Goal: Task Accomplishment & Management: Manage account settings

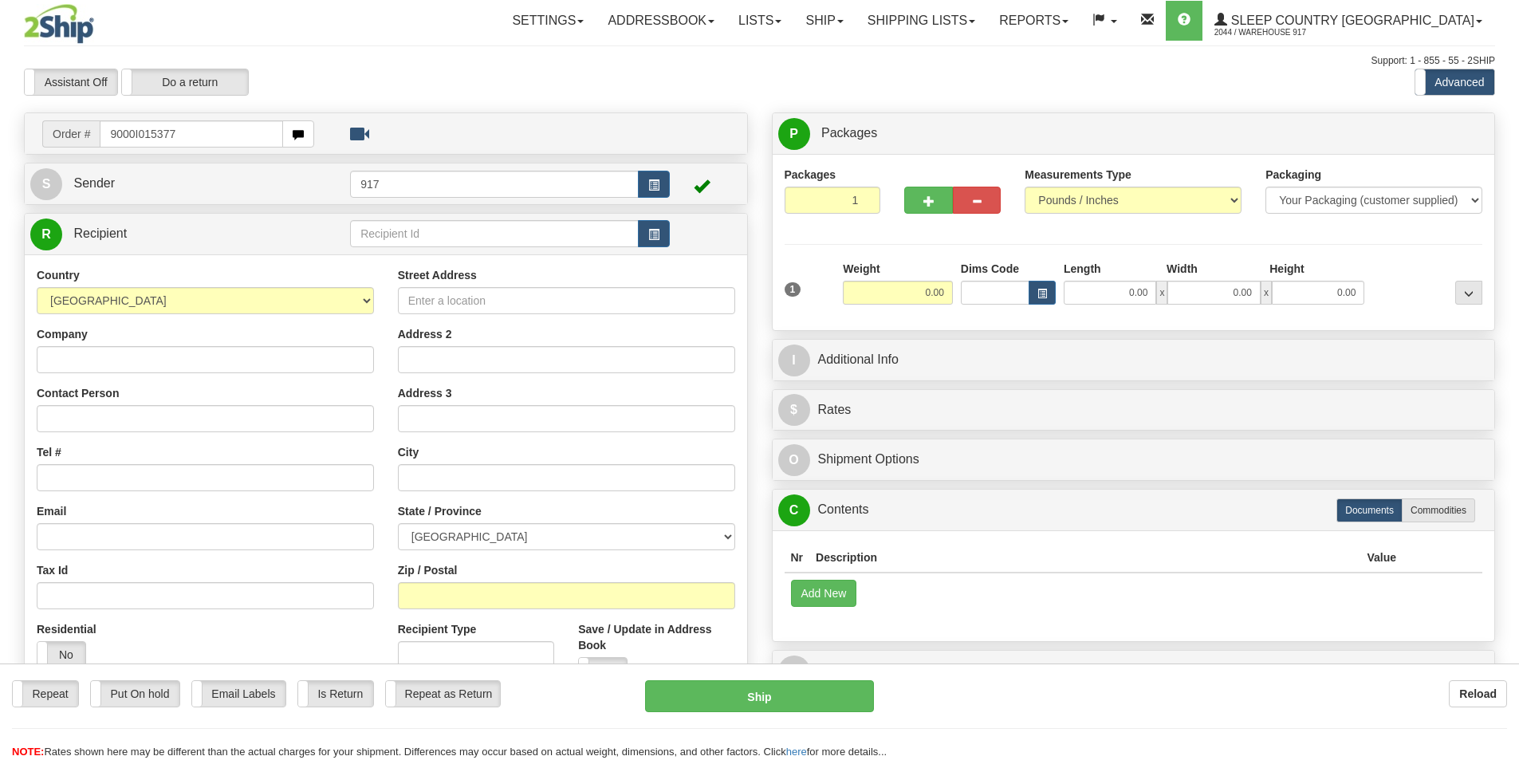
type input "9000I015377"
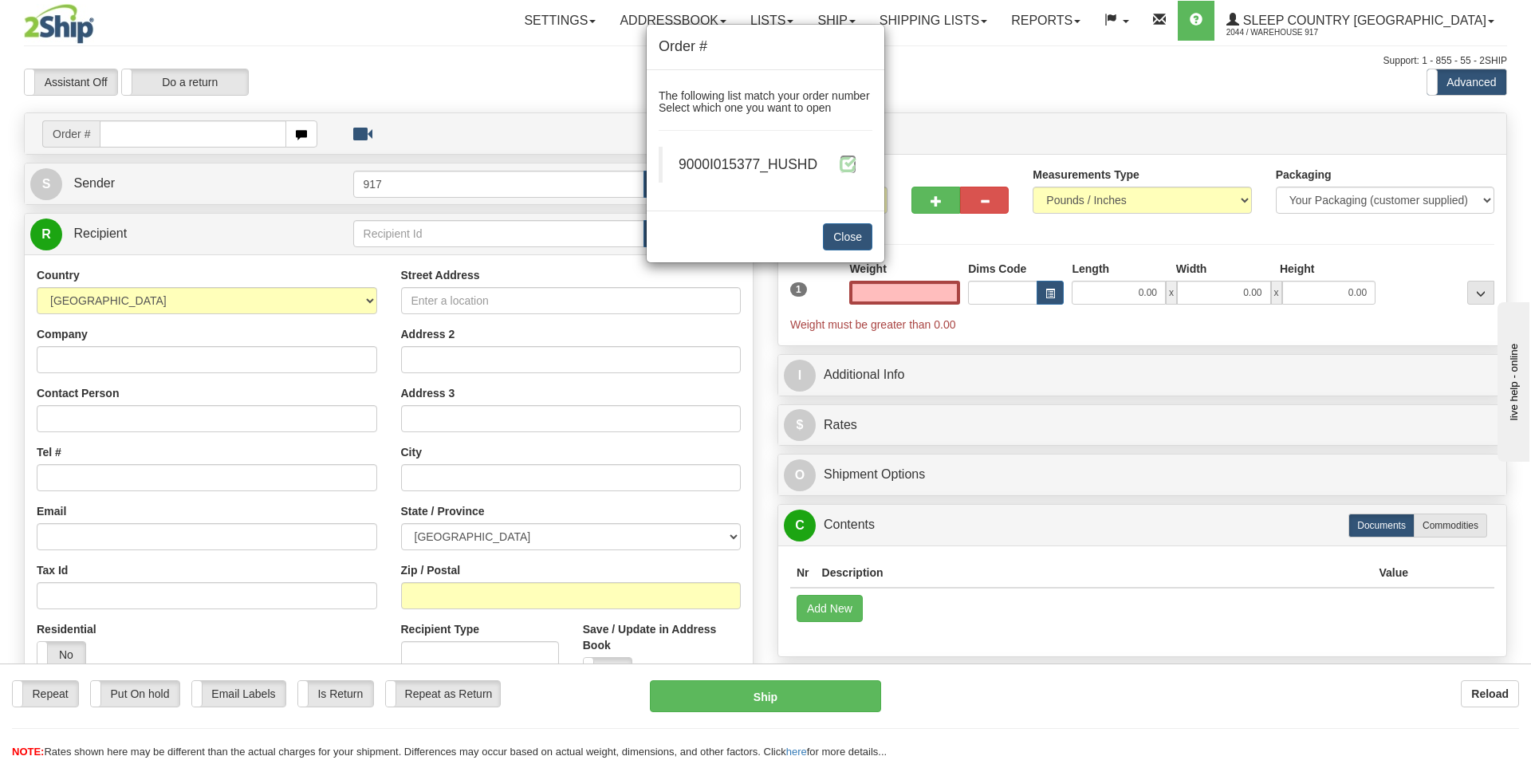
type input "0.00"
click at [846, 167] on span at bounding box center [848, 164] width 17 height 17
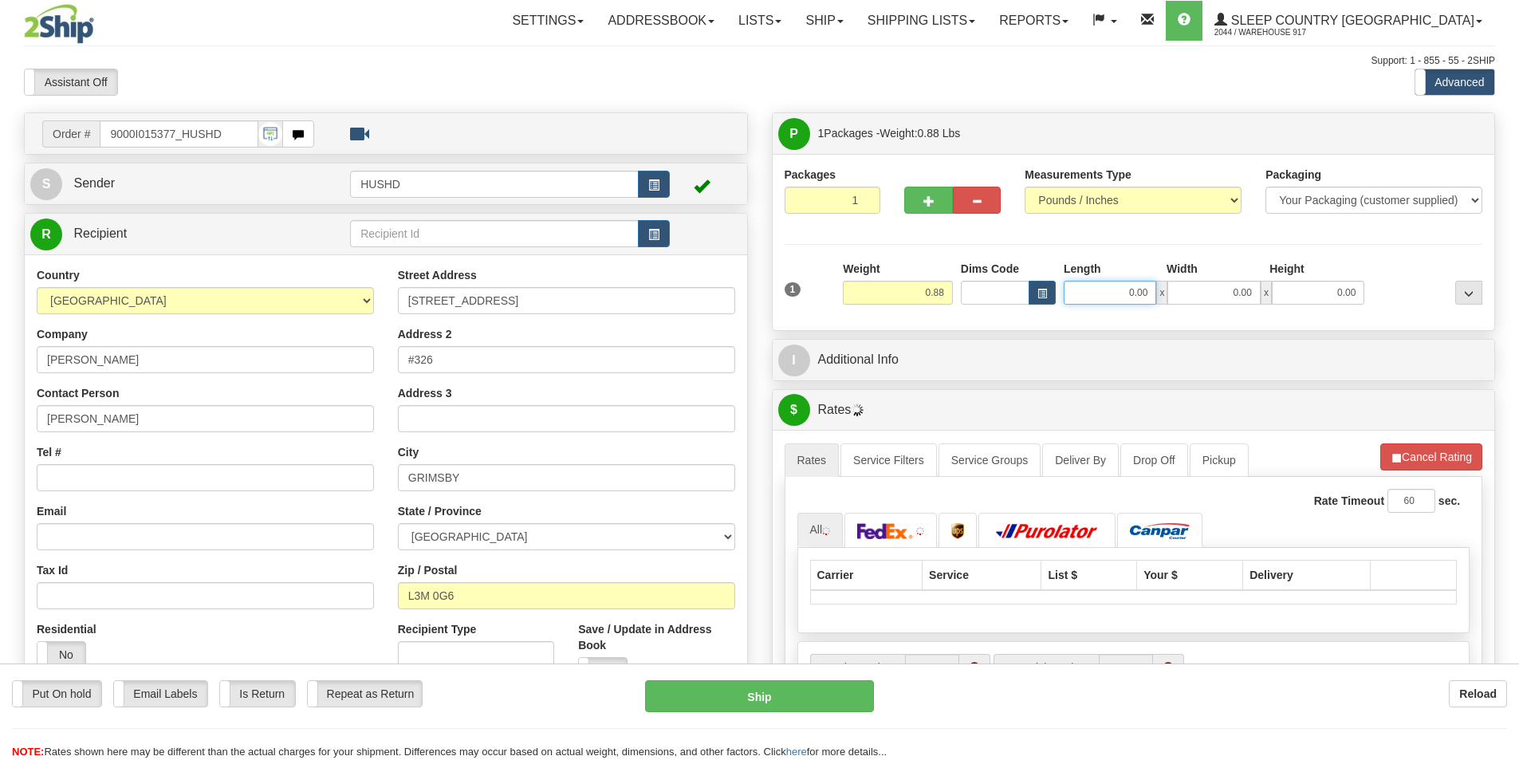
click at [1108, 296] on input "0.00" at bounding box center [1110, 293] width 93 height 24
type input "9.00"
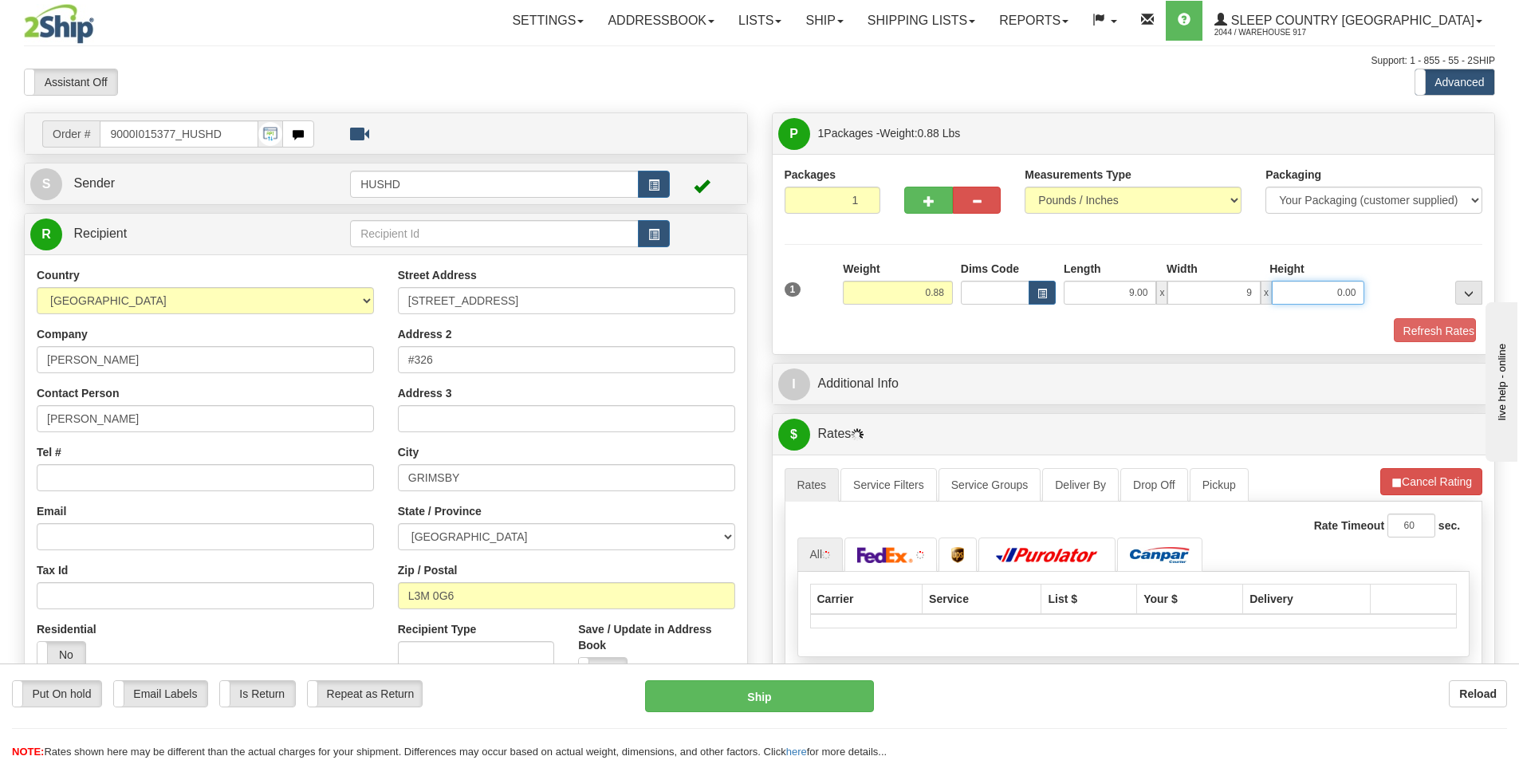
type input "9.00"
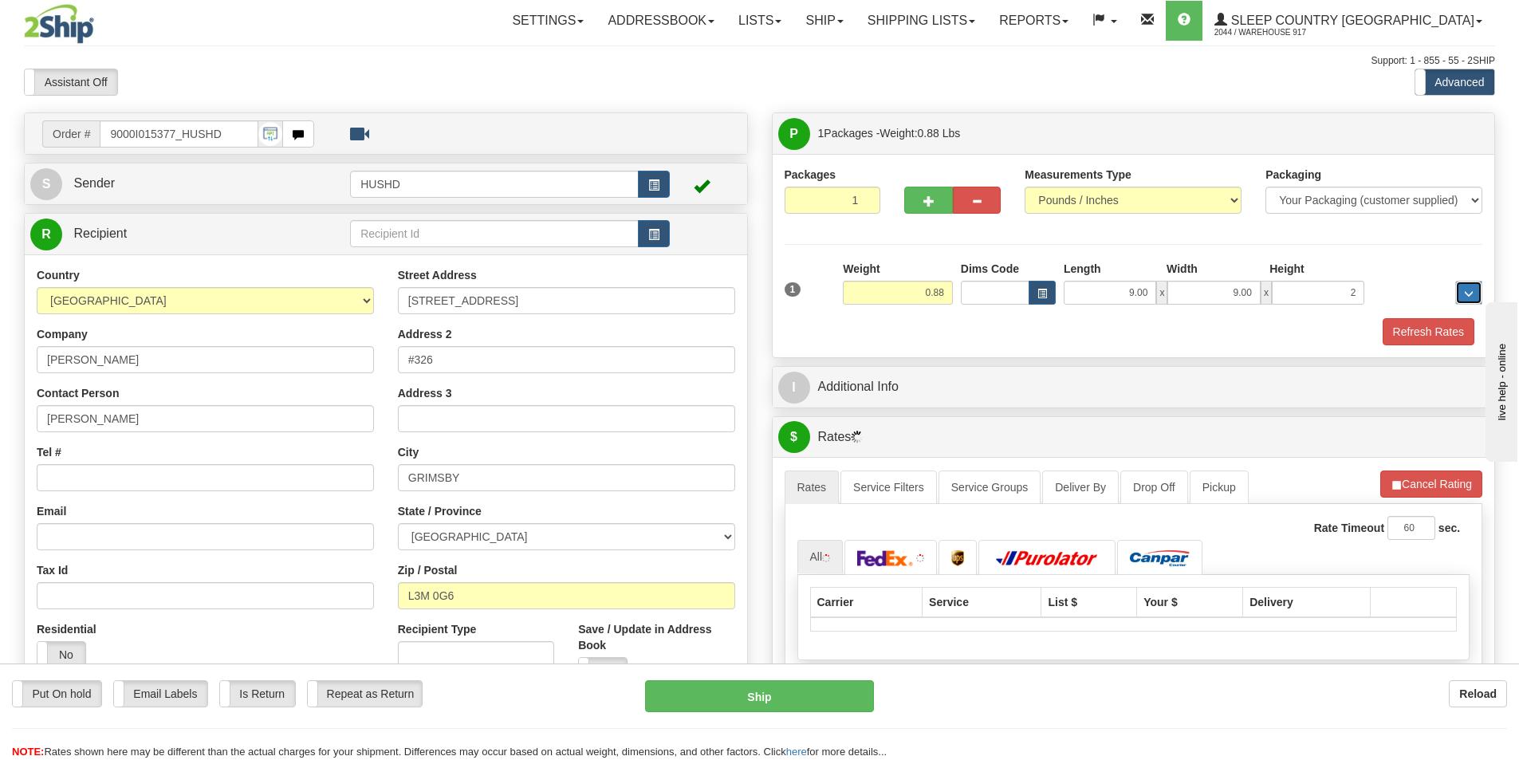
type input "2.00"
click at [1435, 332] on button "Refresh Rates" at bounding box center [1429, 331] width 92 height 27
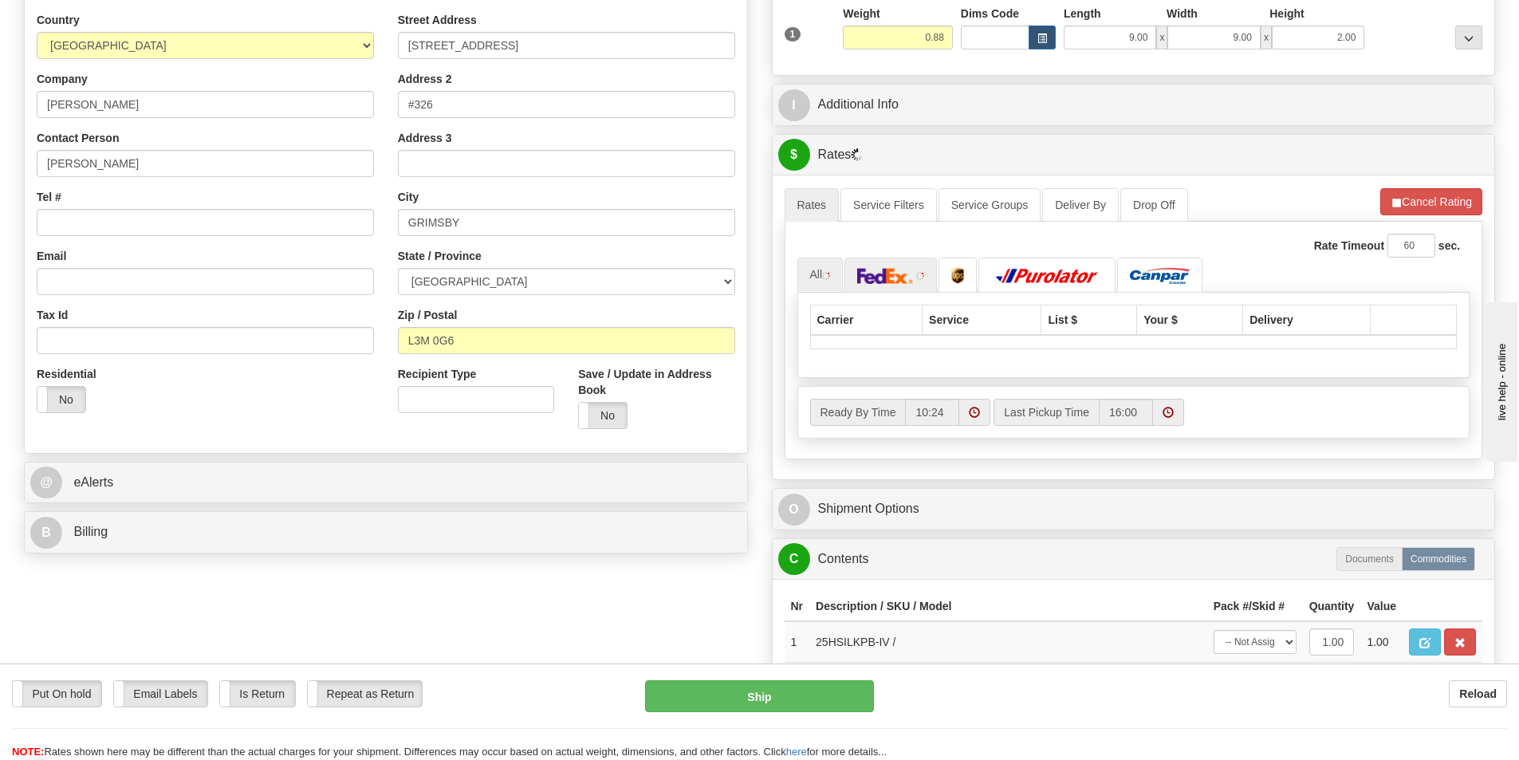
scroll to position [160, 0]
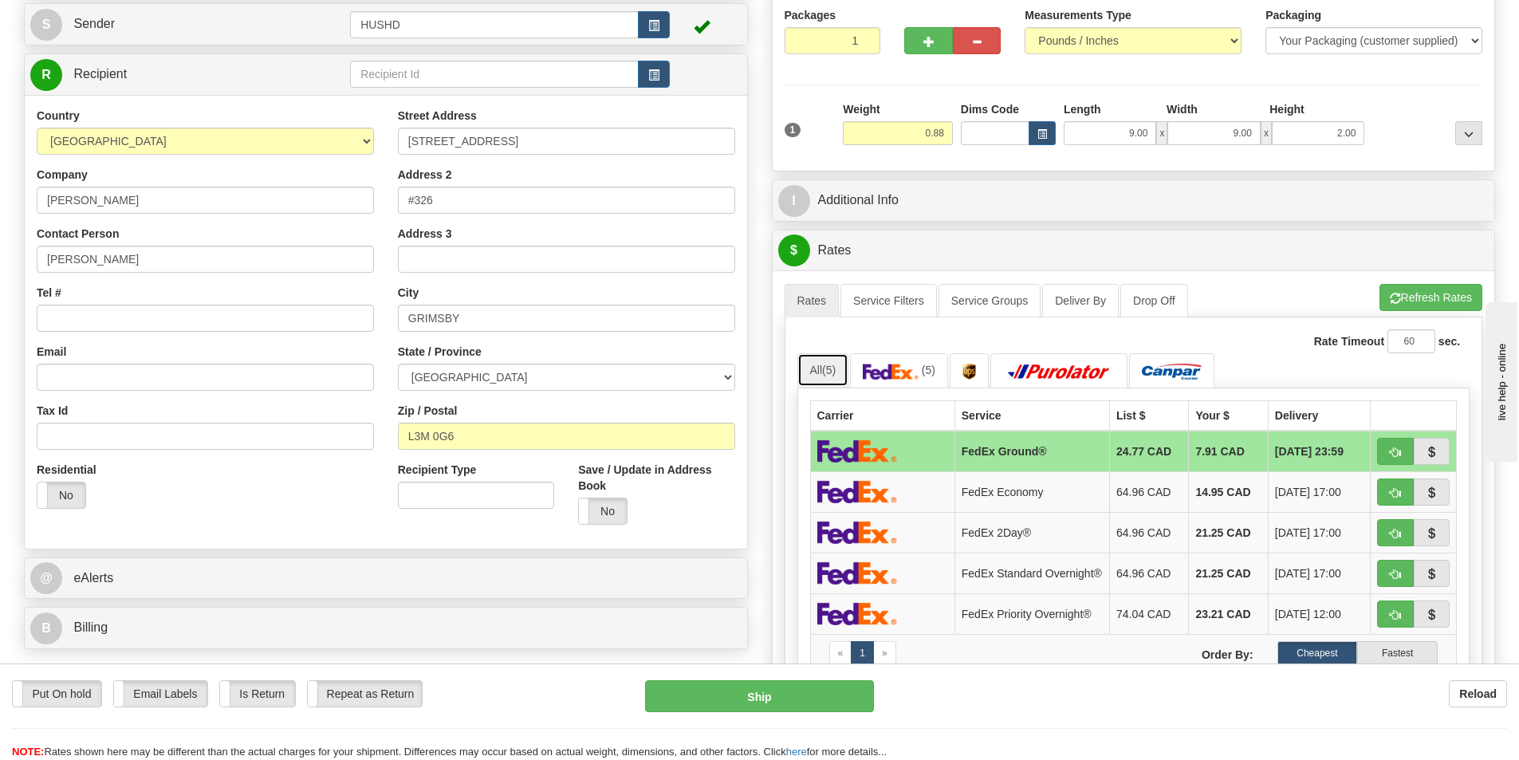
click at [827, 371] on span "(5)" at bounding box center [829, 370] width 14 height 13
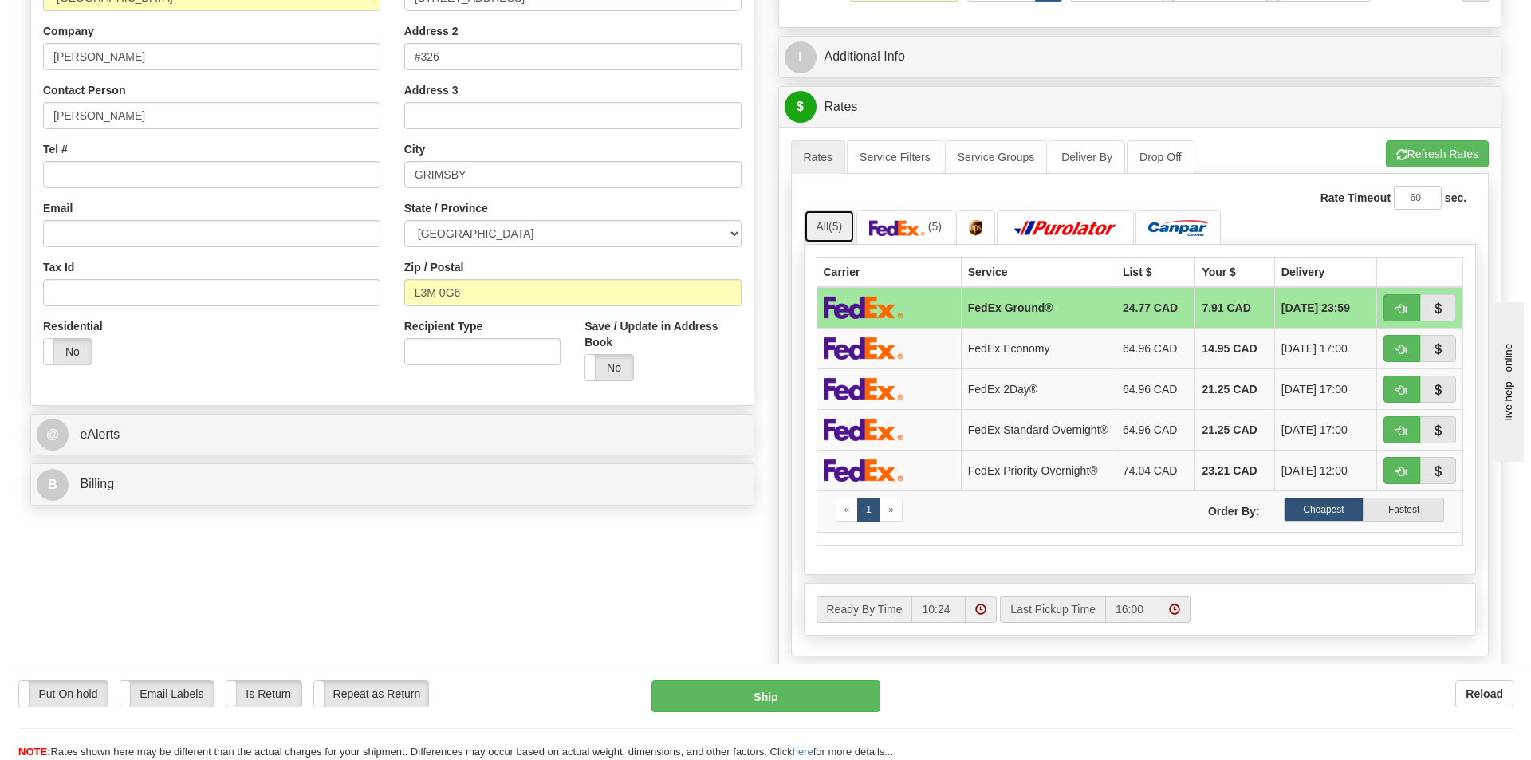
scroll to position [319, 0]
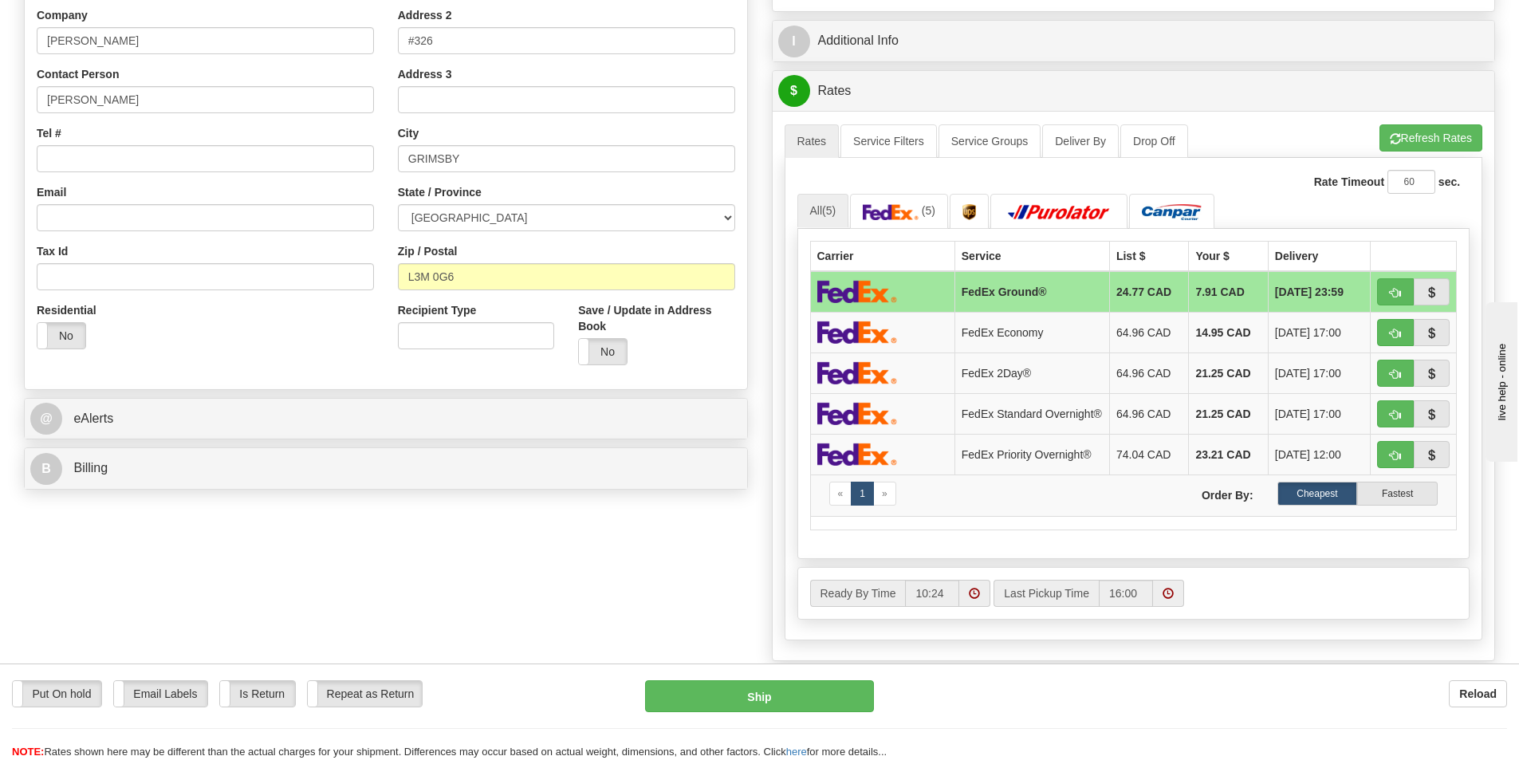
click at [1020, 282] on td "FedEx Ground®" at bounding box center [1032, 291] width 155 height 41
click at [752, 695] on button "Ship" at bounding box center [759, 696] width 229 height 32
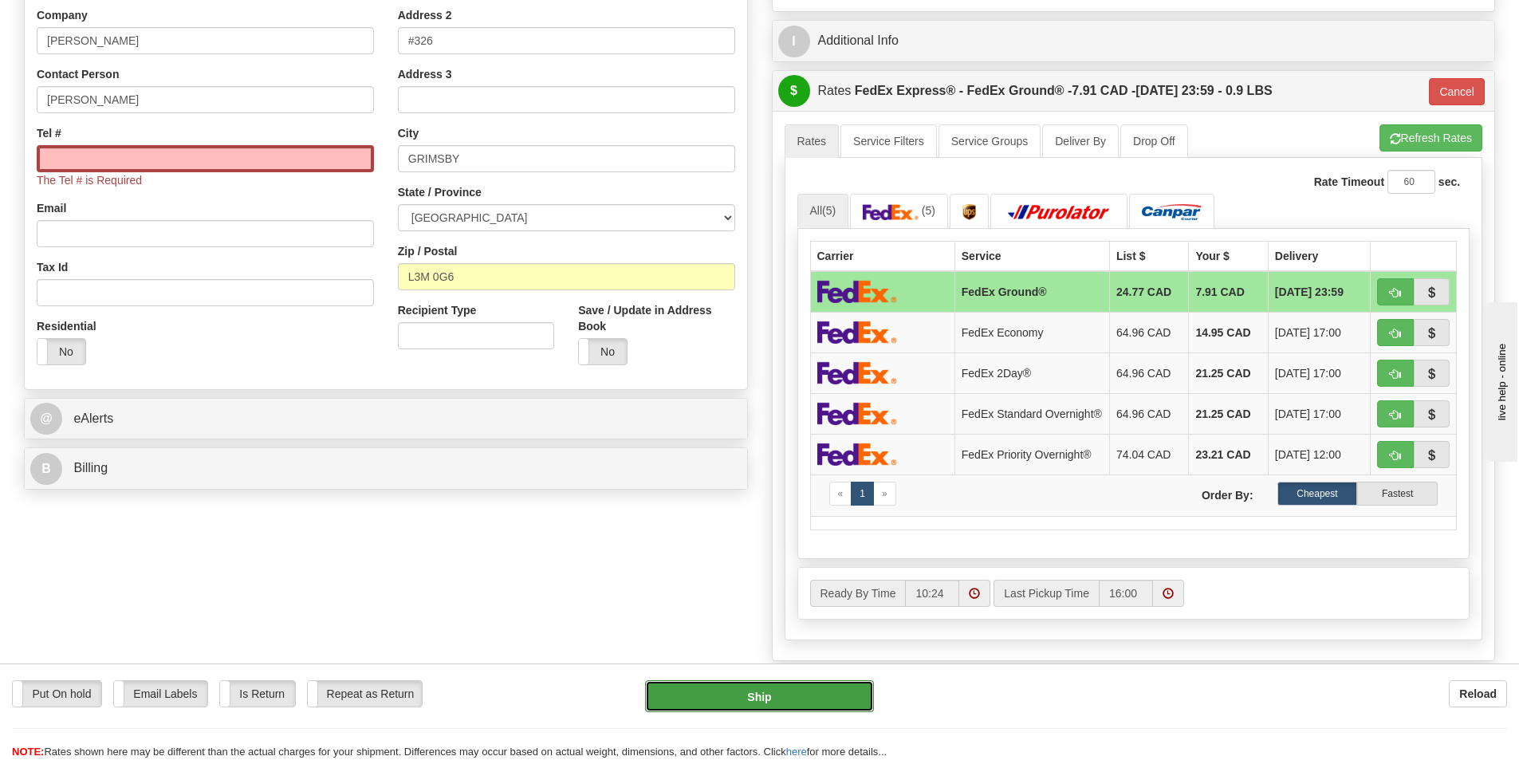
type input "92"
click at [128, 175] on span "The Tel # is Required" at bounding box center [89, 180] width 105 height 13
click at [132, 171] on input "Tel #" at bounding box center [205, 158] width 337 height 27
type input "1234567891"
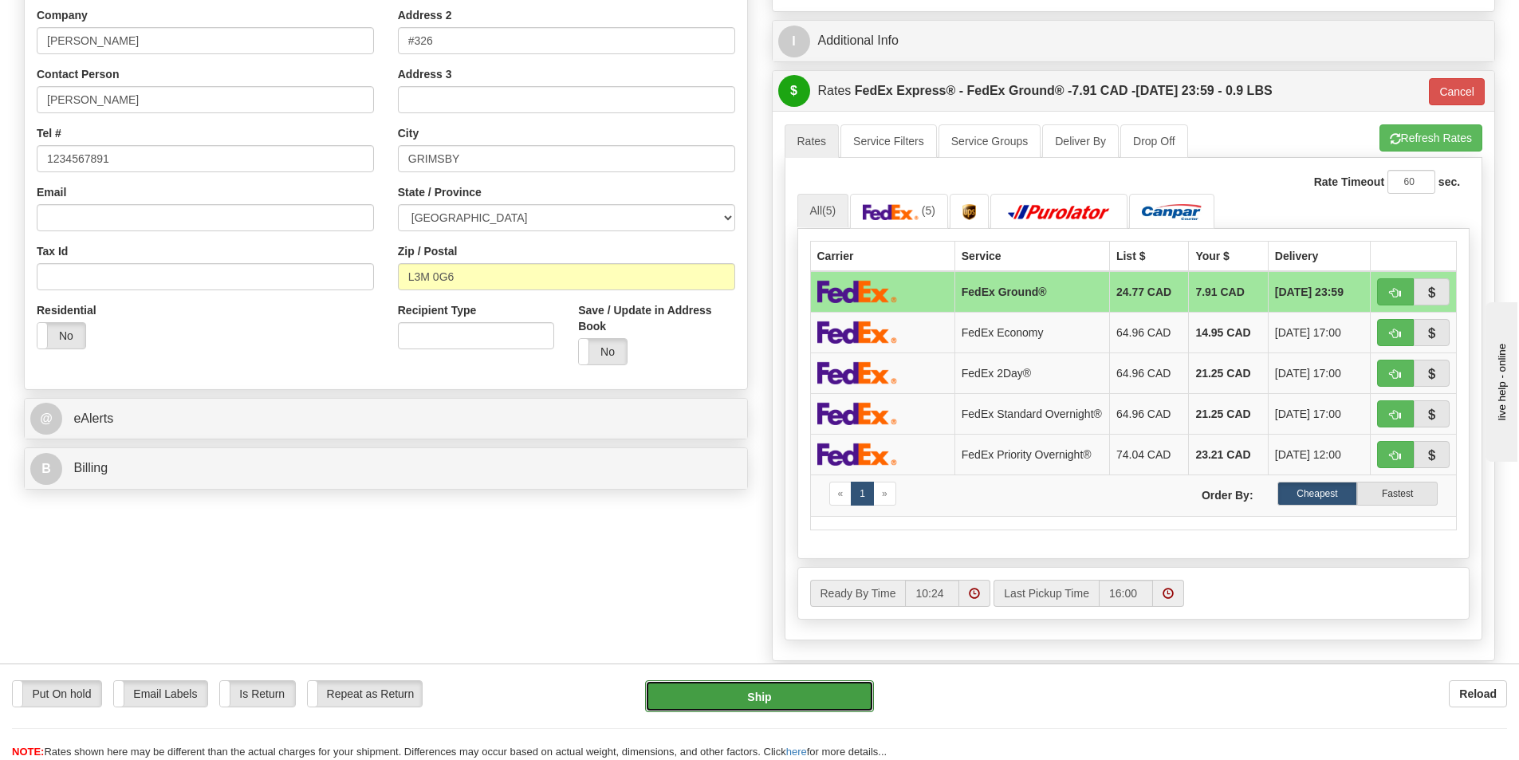
click at [715, 701] on button "Ship" at bounding box center [759, 696] width 229 height 32
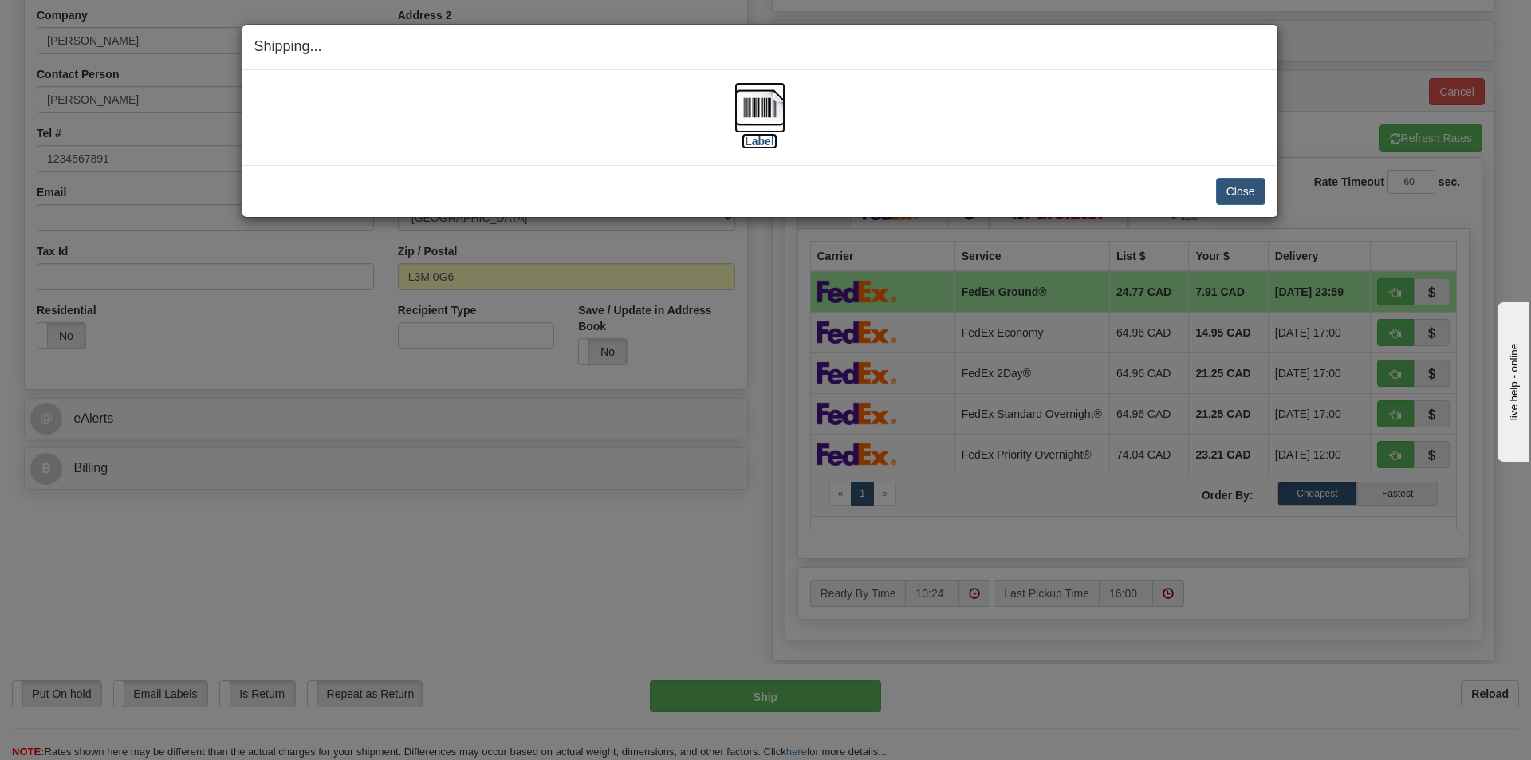
click at [766, 98] on img at bounding box center [760, 107] width 51 height 51
click at [1243, 185] on button "Close" at bounding box center [1240, 191] width 49 height 27
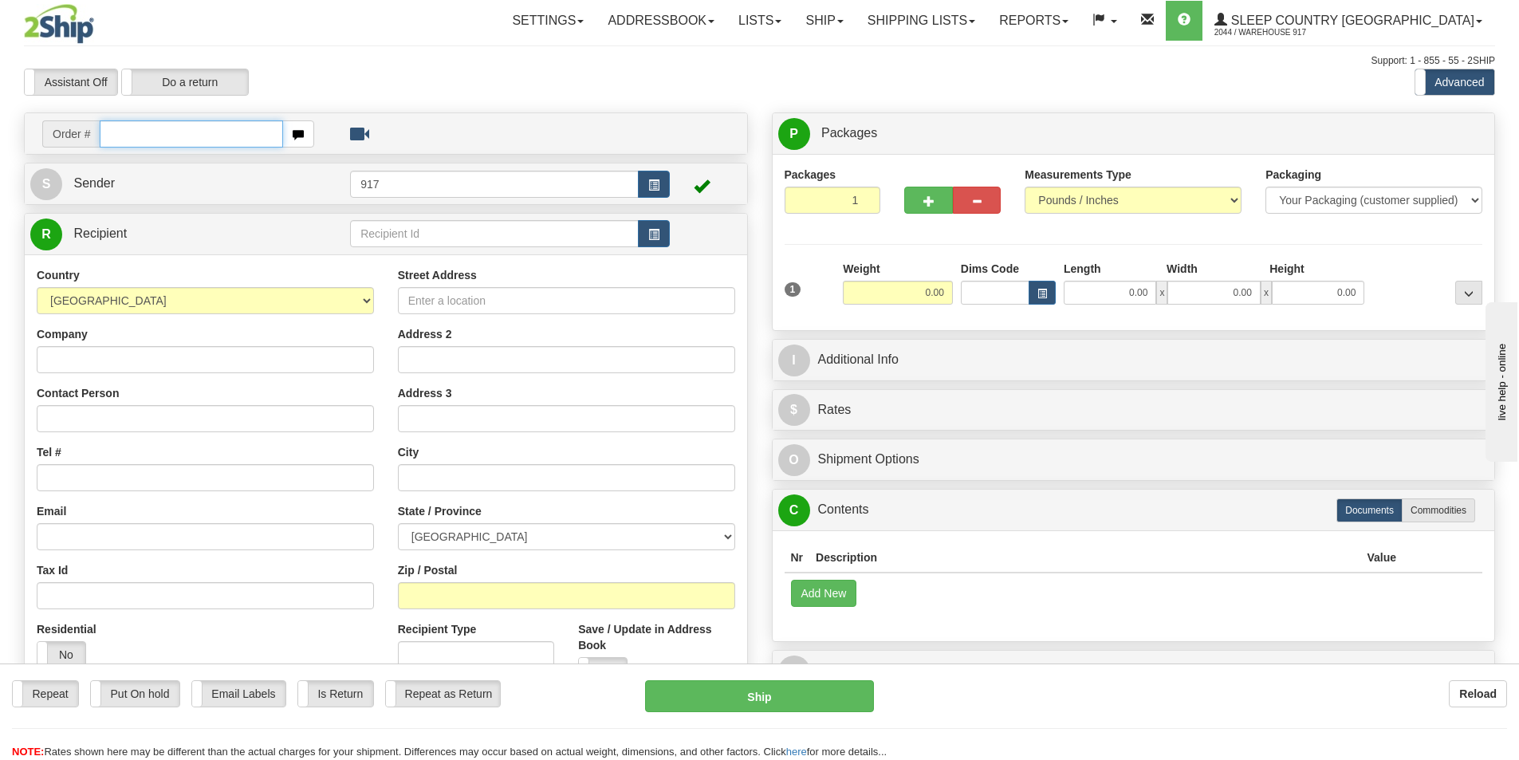
drag, startPoint x: 187, startPoint y: 131, endPoint x: 225, endPoint y: 131, distance: 37.5
click at [187, 131] on input "text" at bounding box center [191, 133] width 183 height 27
paste input "9000I018125"
type input "9000I018125"
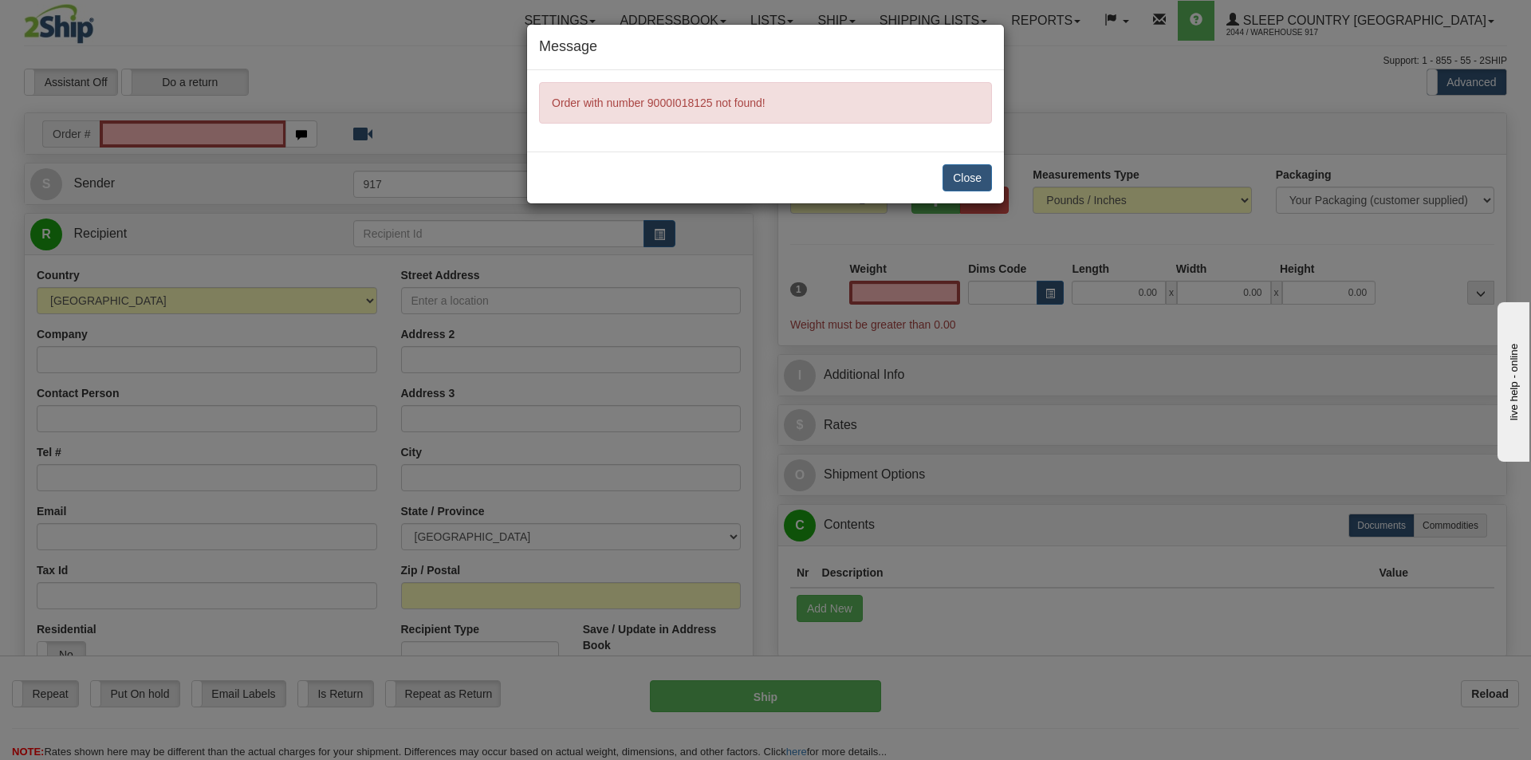
type input "0.00"
click at [956, 170] on button "Close" at bounding box center [967, 177] width 49 height 27
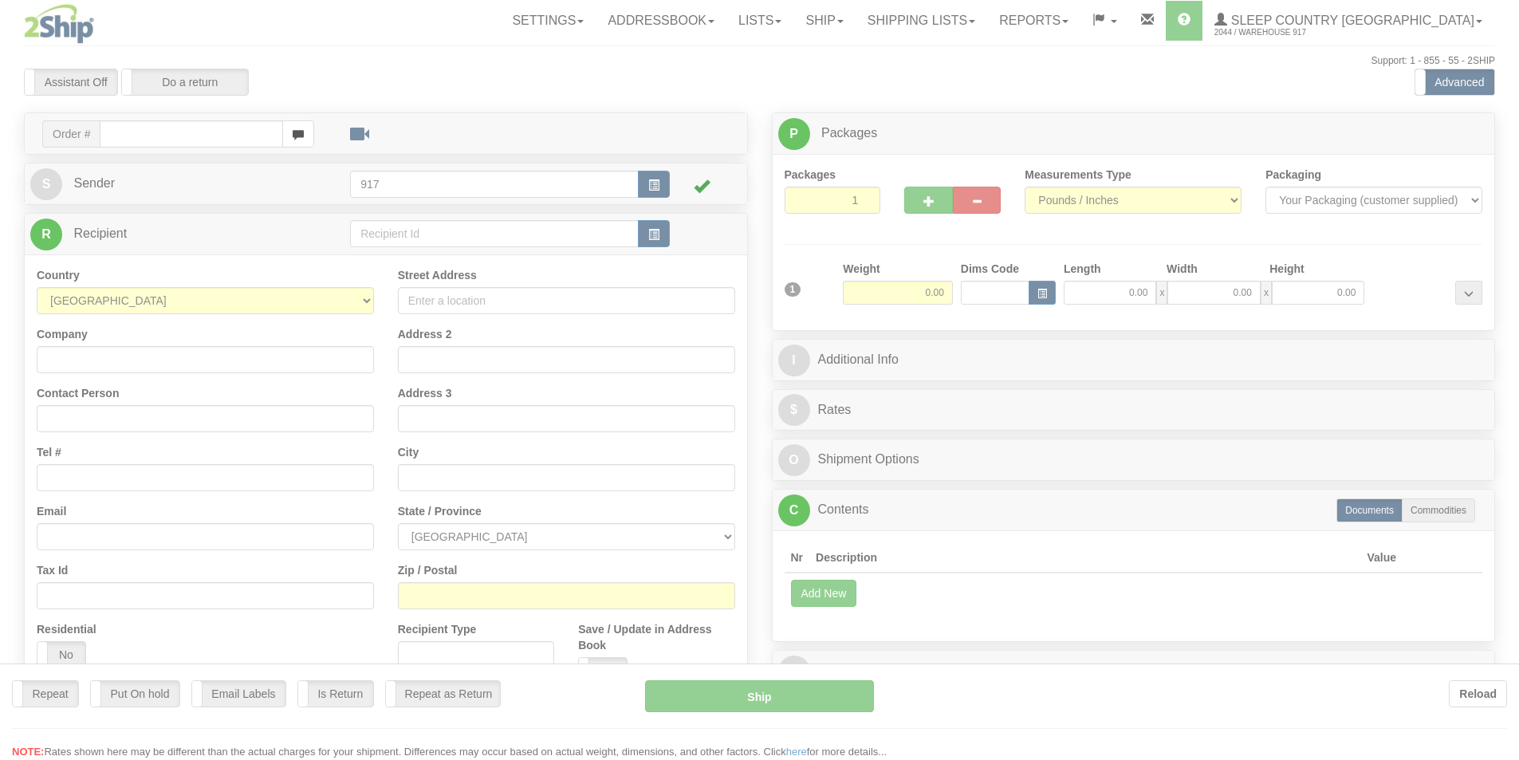
click at [160, 137] on div at bounding box center [759, 380] width 1519 height 760
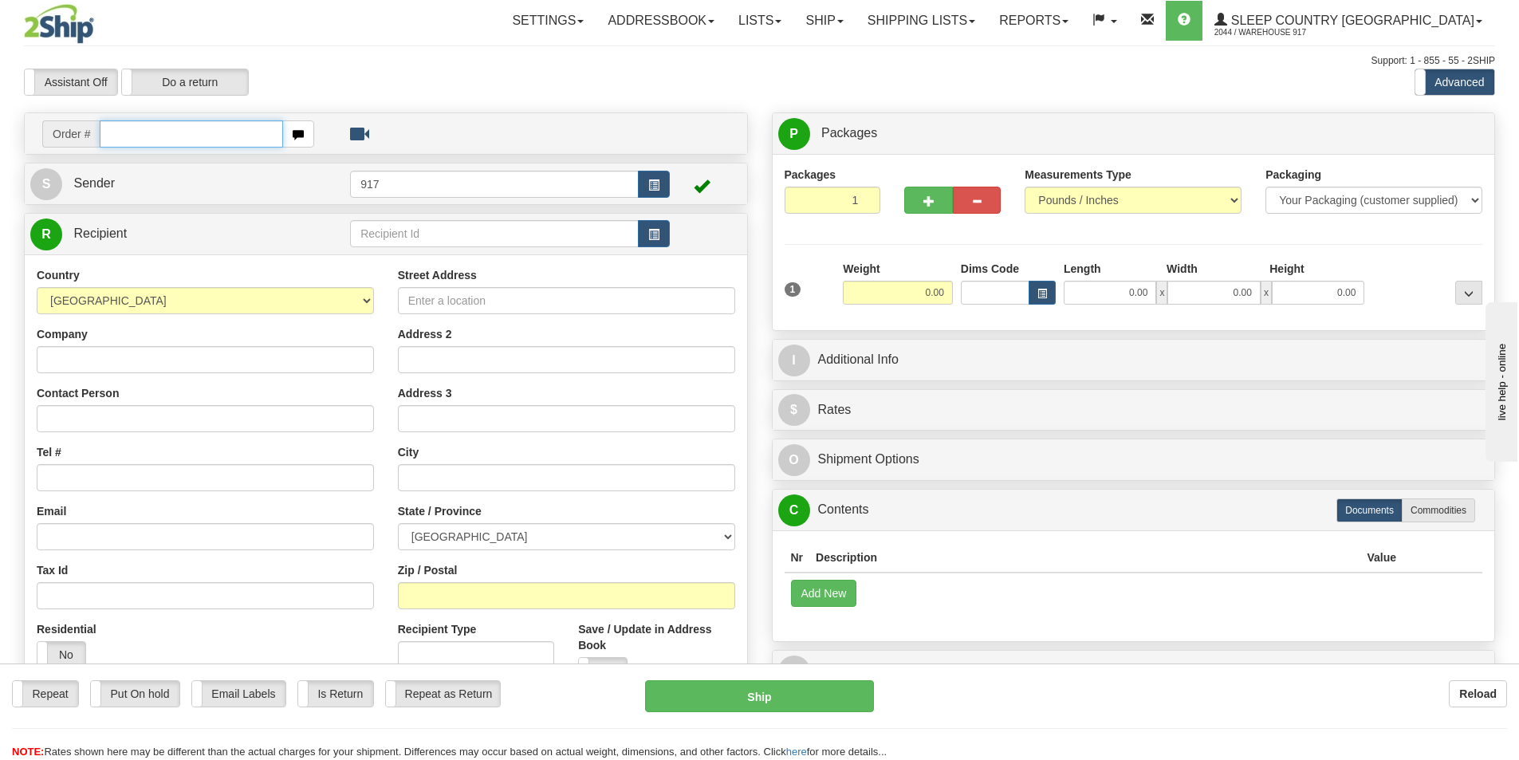
click at [126, 130] on input "text" at bounding box center [191, 133] width 183 height 27
paste input "9000I018125"
click at [136, 134] on input "9000I018125" at bounding box center [191, 133] width 183 height 27
type input "9000I018125"
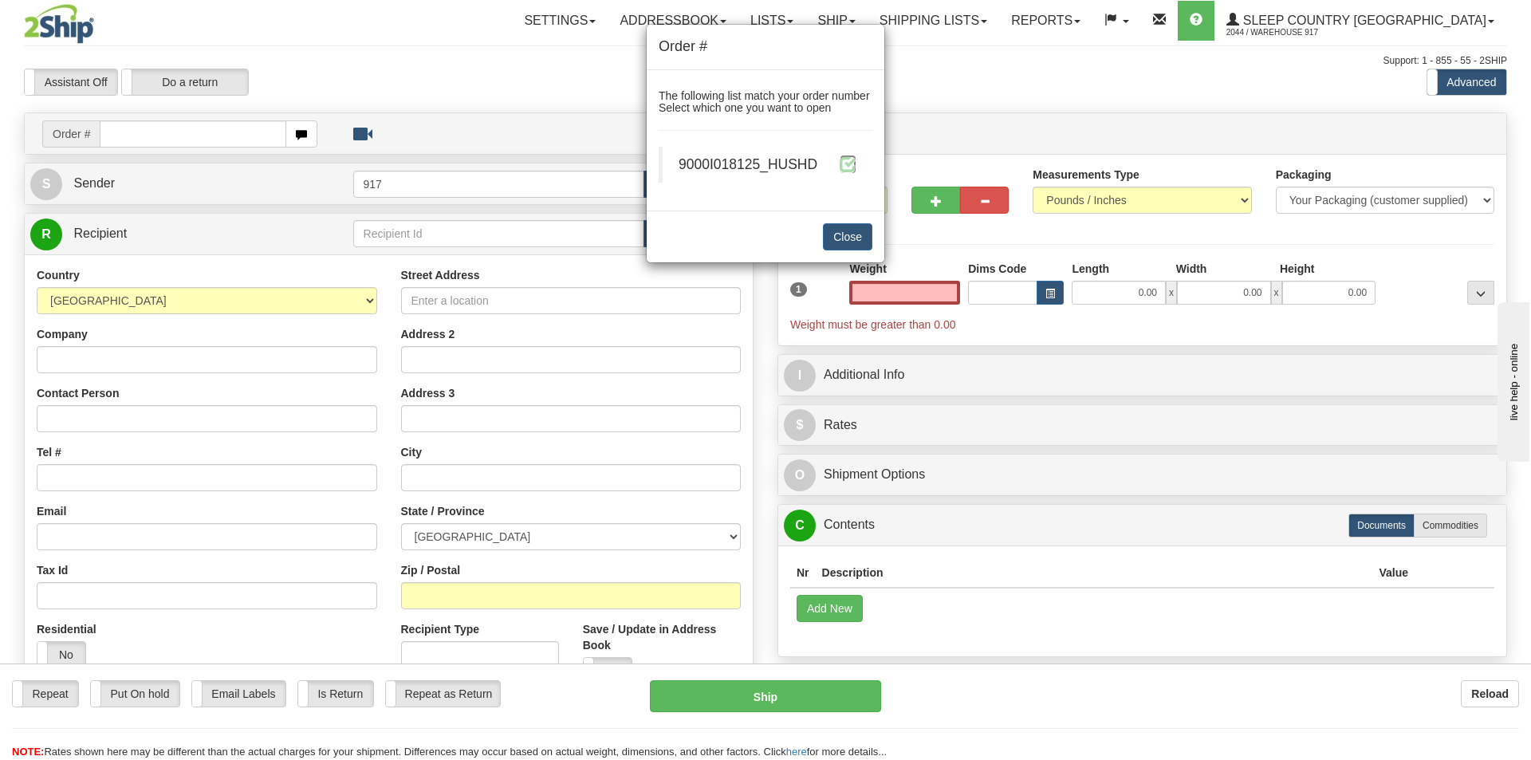
type input "0.00"
click at [841, 160] on span at bounding box center [848, 164] width 17 height 17
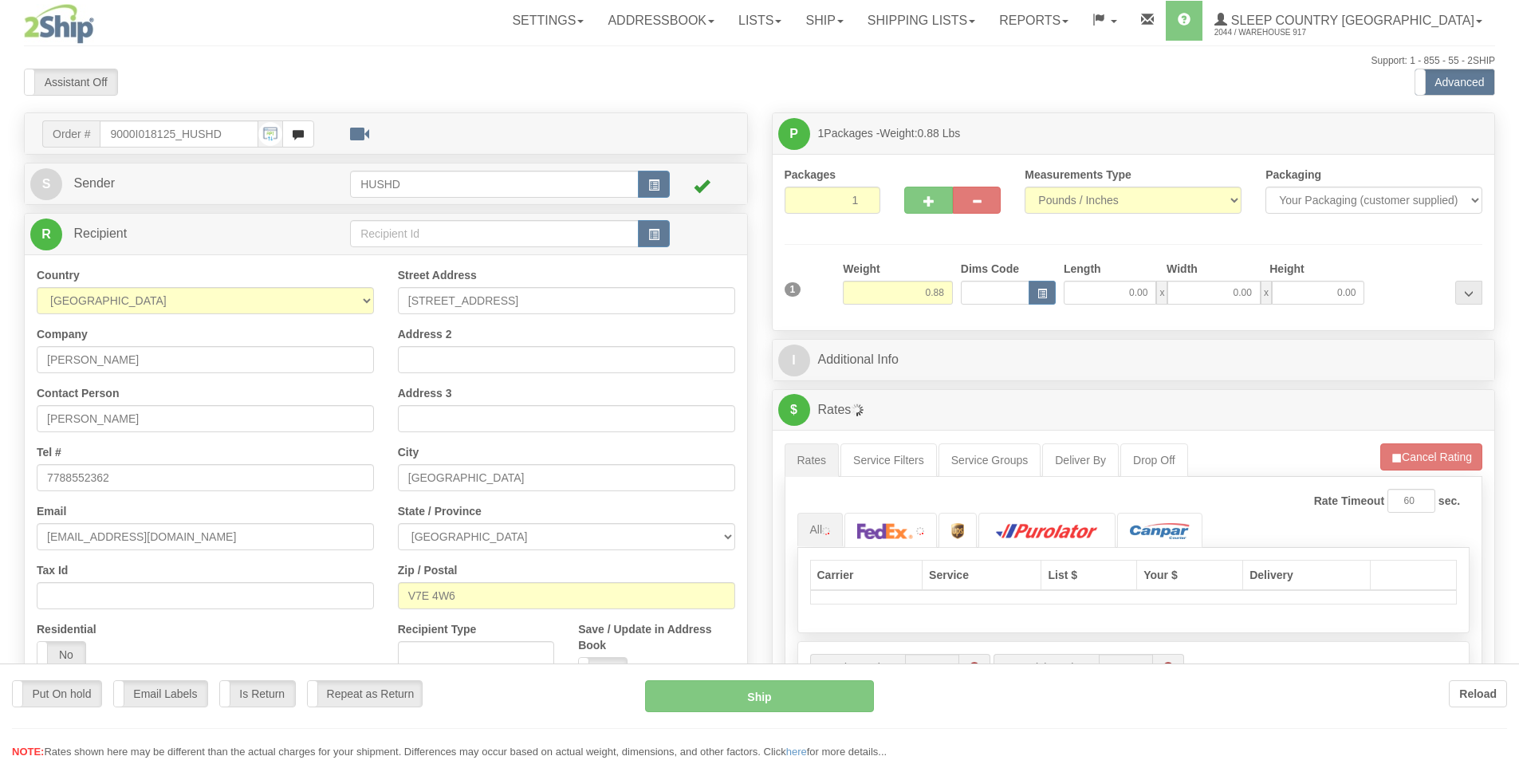
click at [1132, 305] on div at bounding box center [759, 380] width 1519 height 760
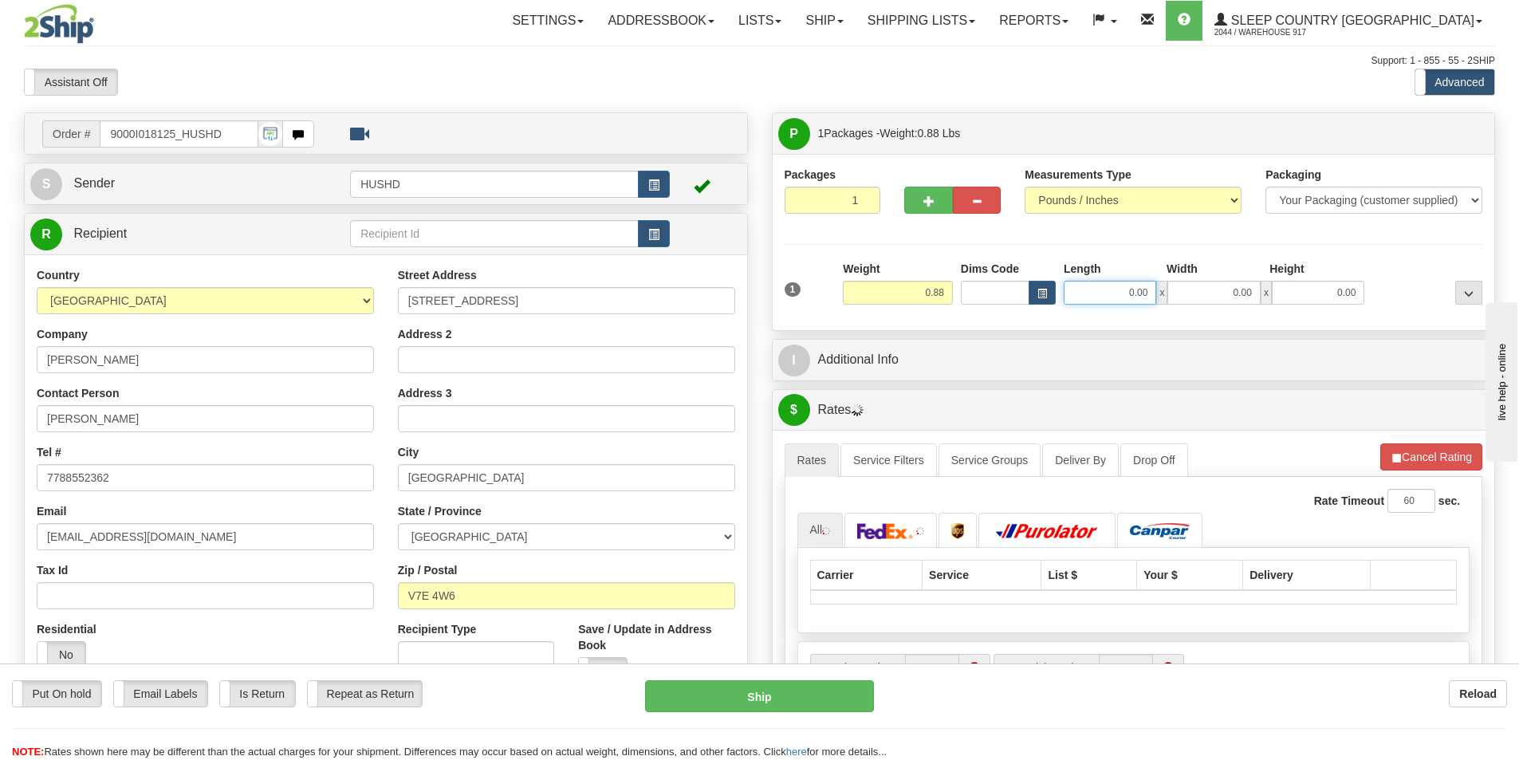
click at [1115, 288] on input "0.00" at bounding box center [1110, 293] width 93 height 24
type input "9.00"
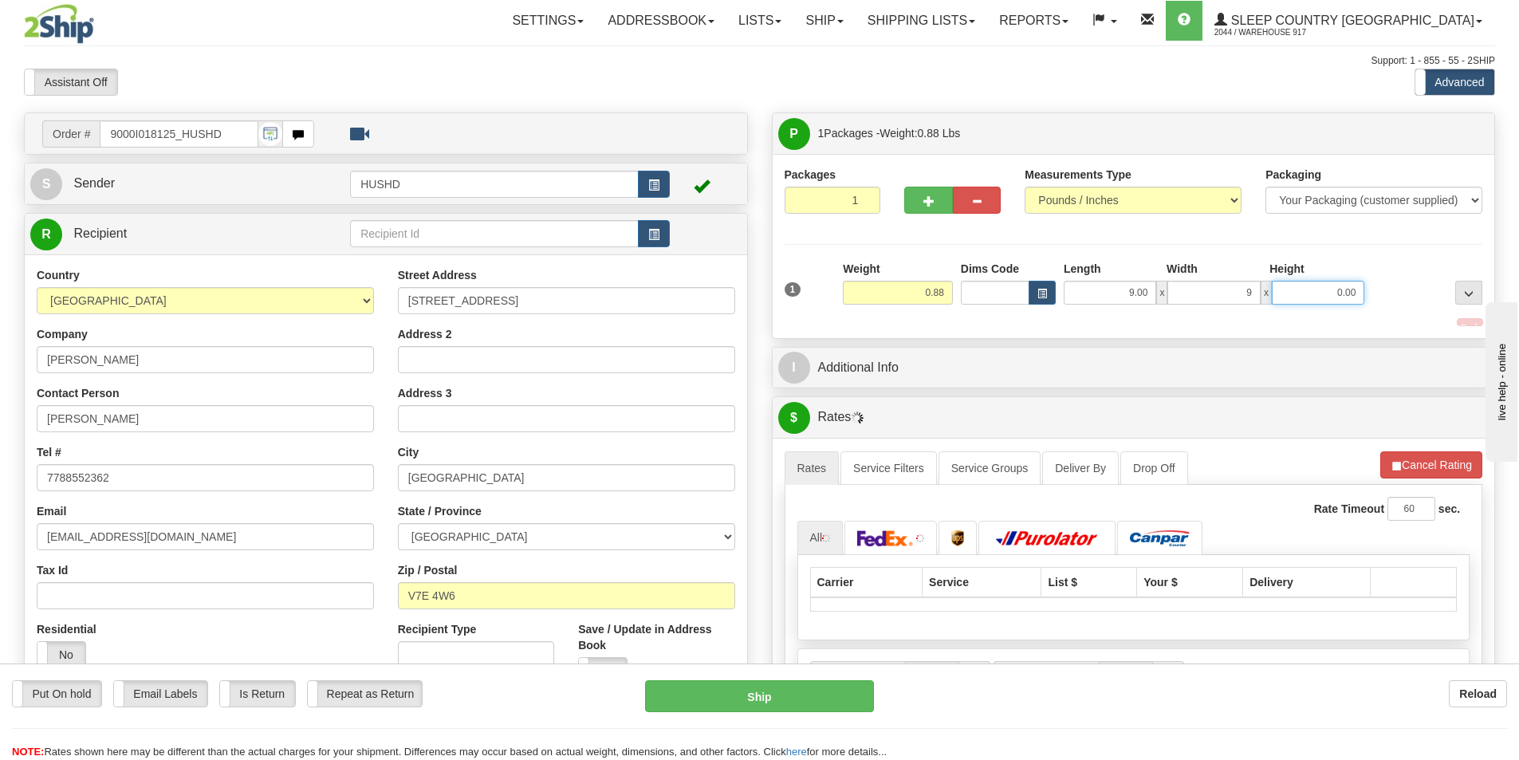
type input "9.00"
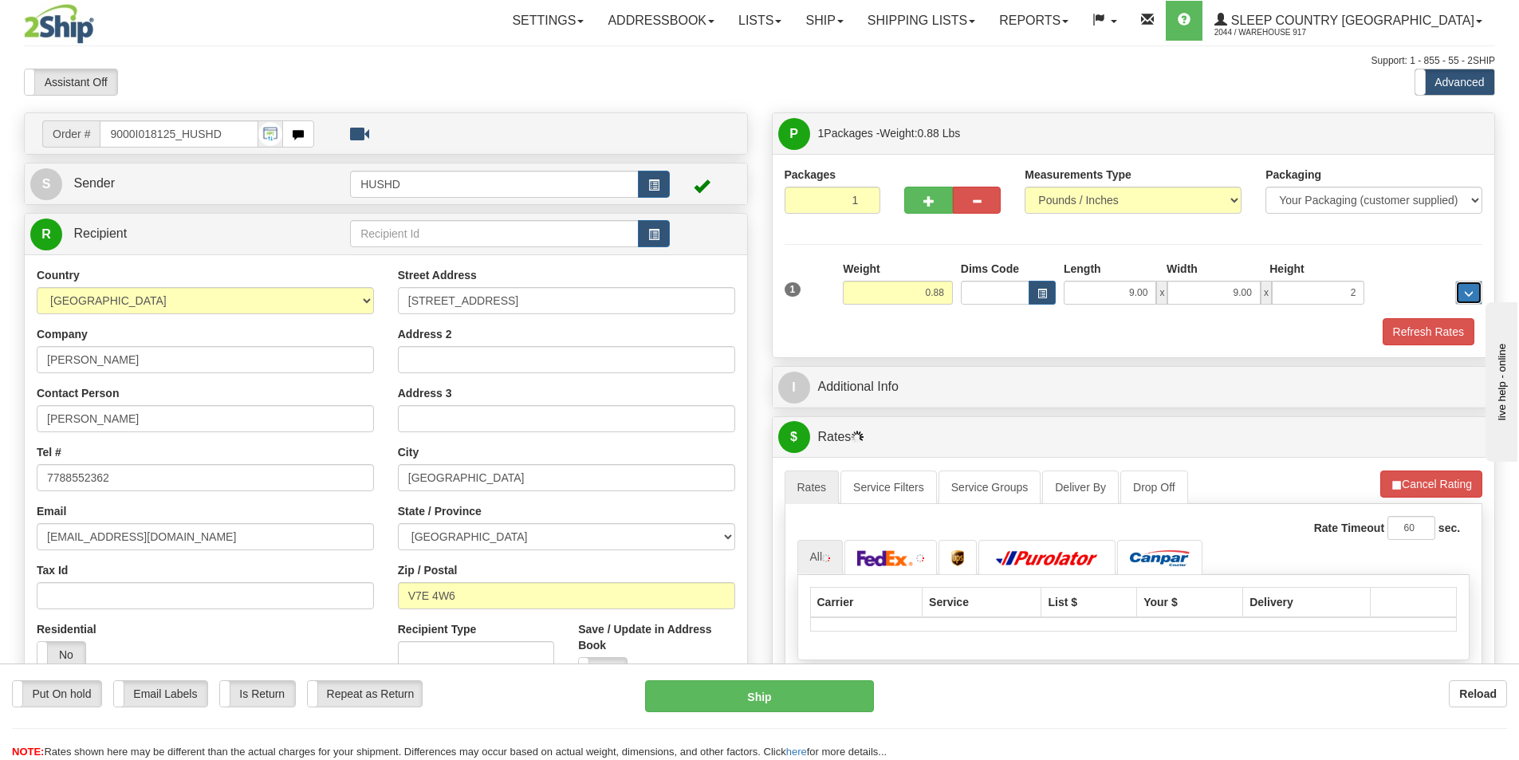
type input "2.00"
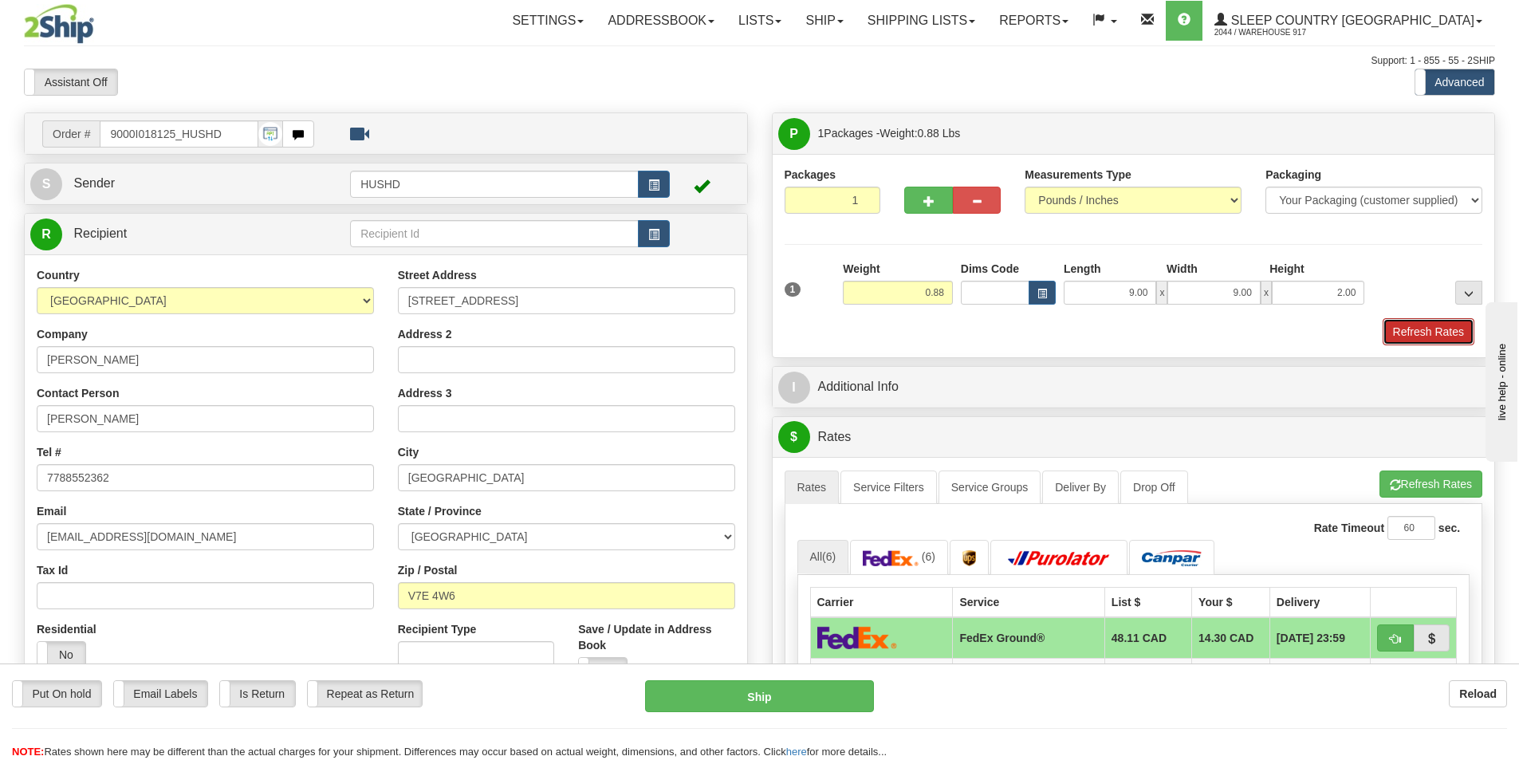
click at [1429, 336] on button "Refresh Rates" at bounding box center [1429, 331] width 92 height 27
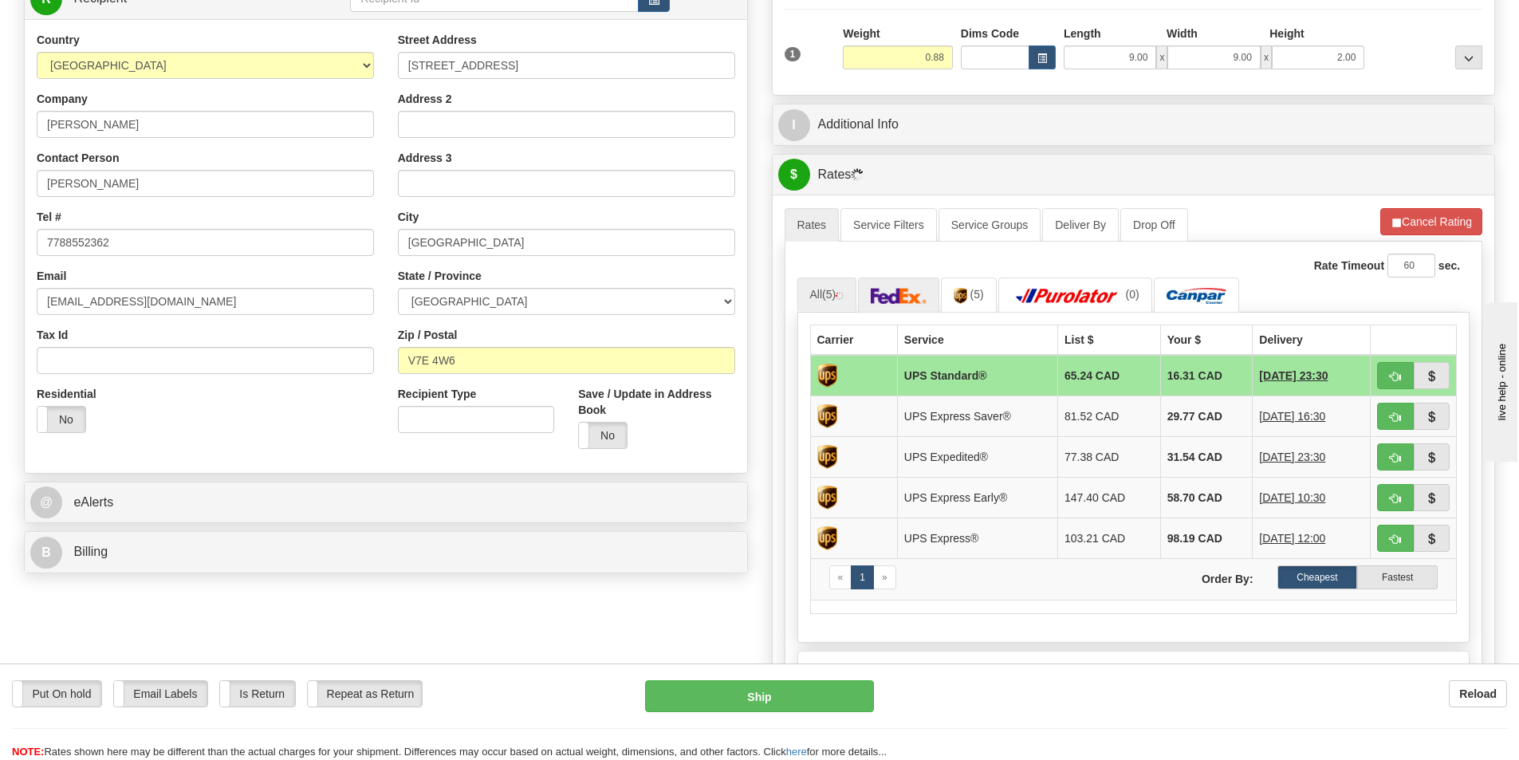
scroll to position [239, 0]
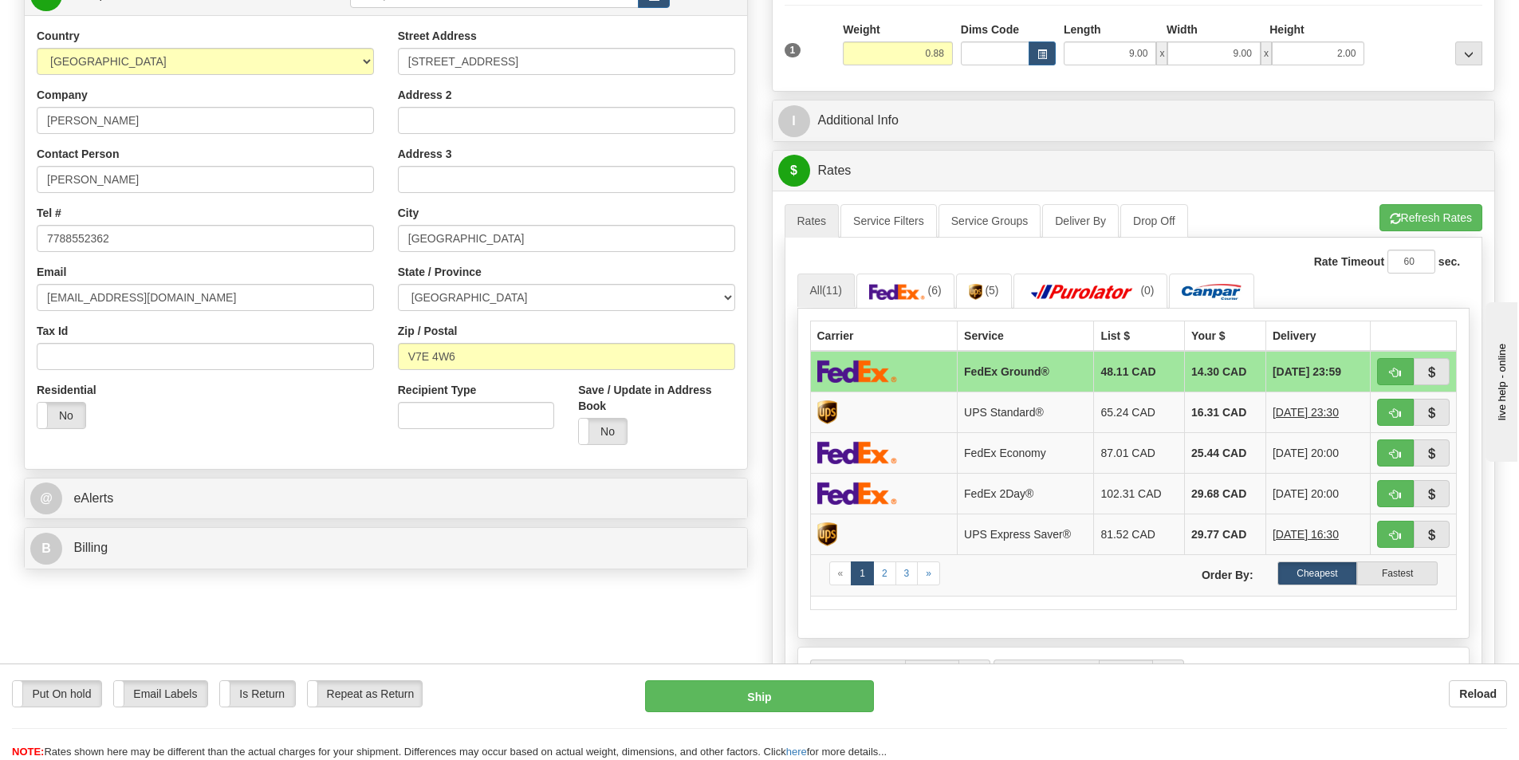
click at [929, 364] on td at bounding box center [884, 371] width 148 height 41
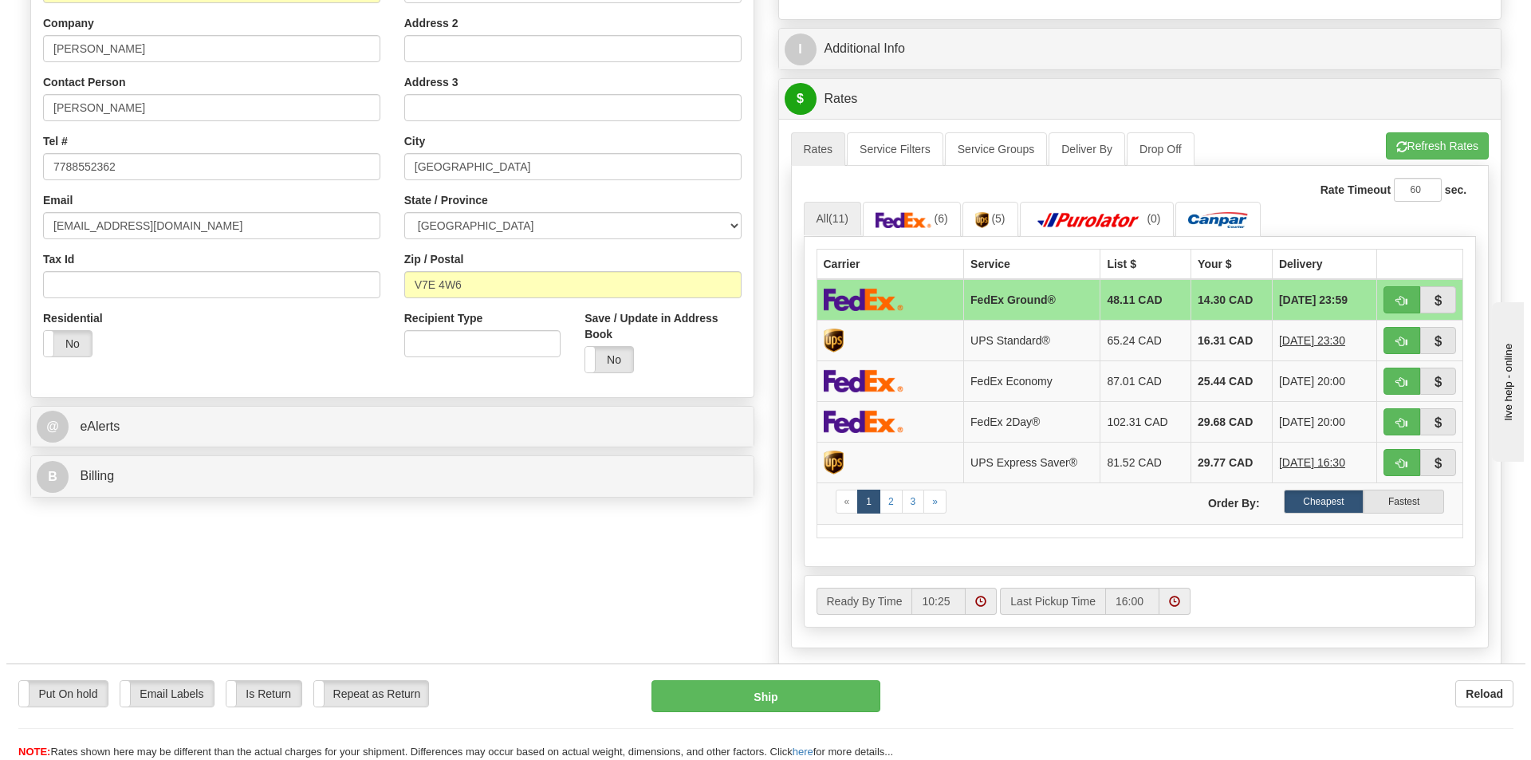
scroll to position [399, 0]
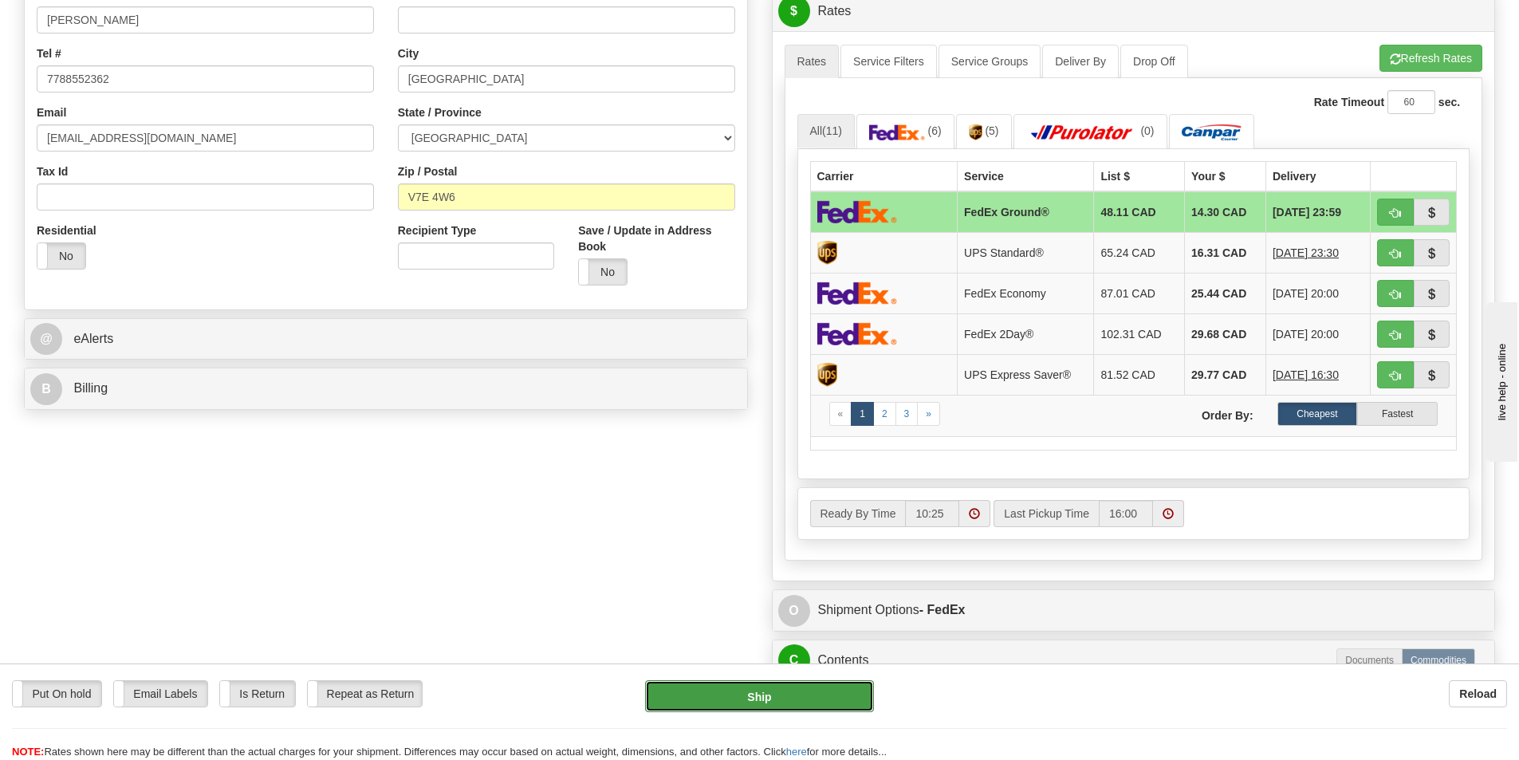
click at [768, 696] on button "Ship" at bounding box center [759, 696] width 229 height 32
type input "92"
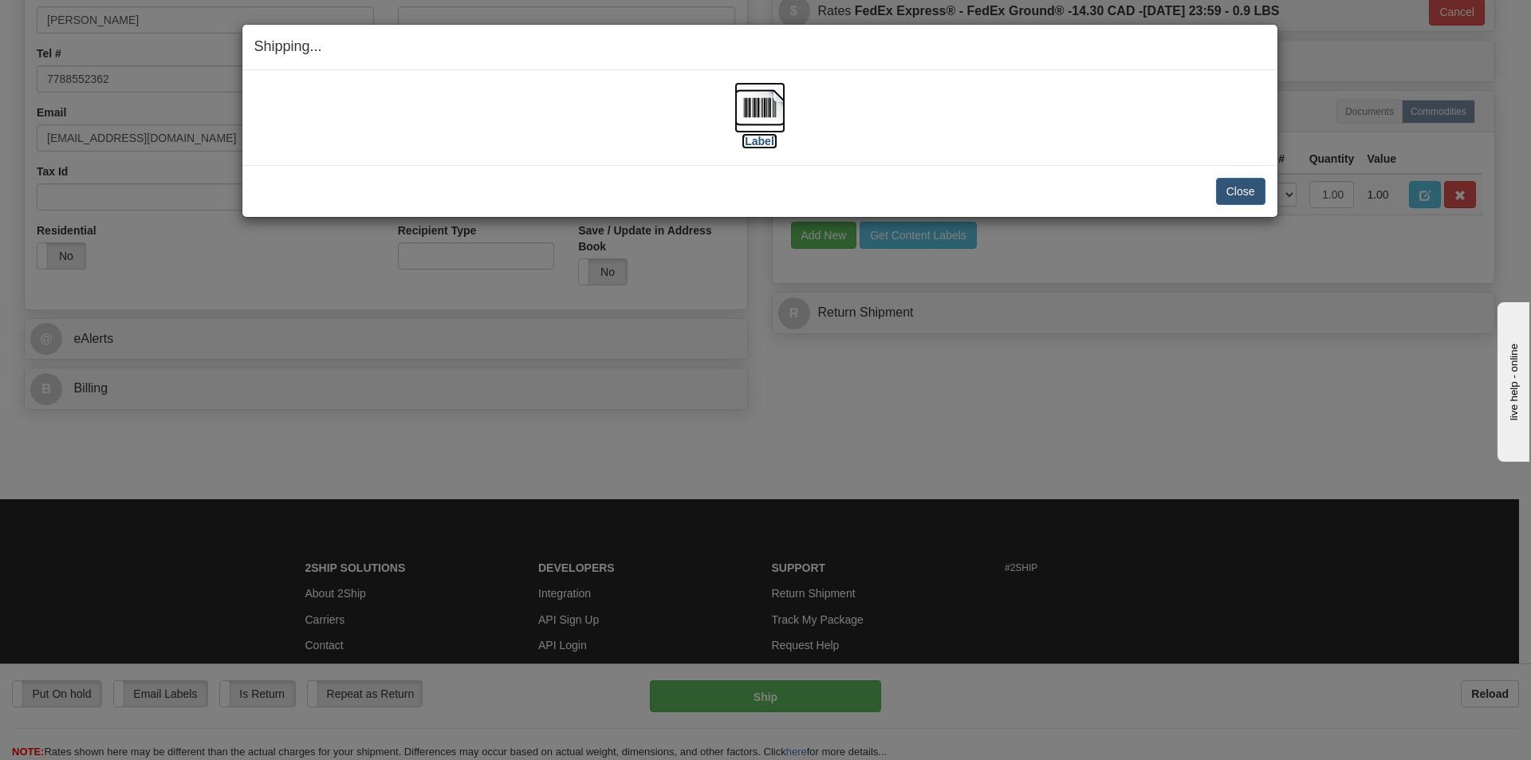
click at [783, 94] on img at bounding box center [760, 107] width 51 height 51
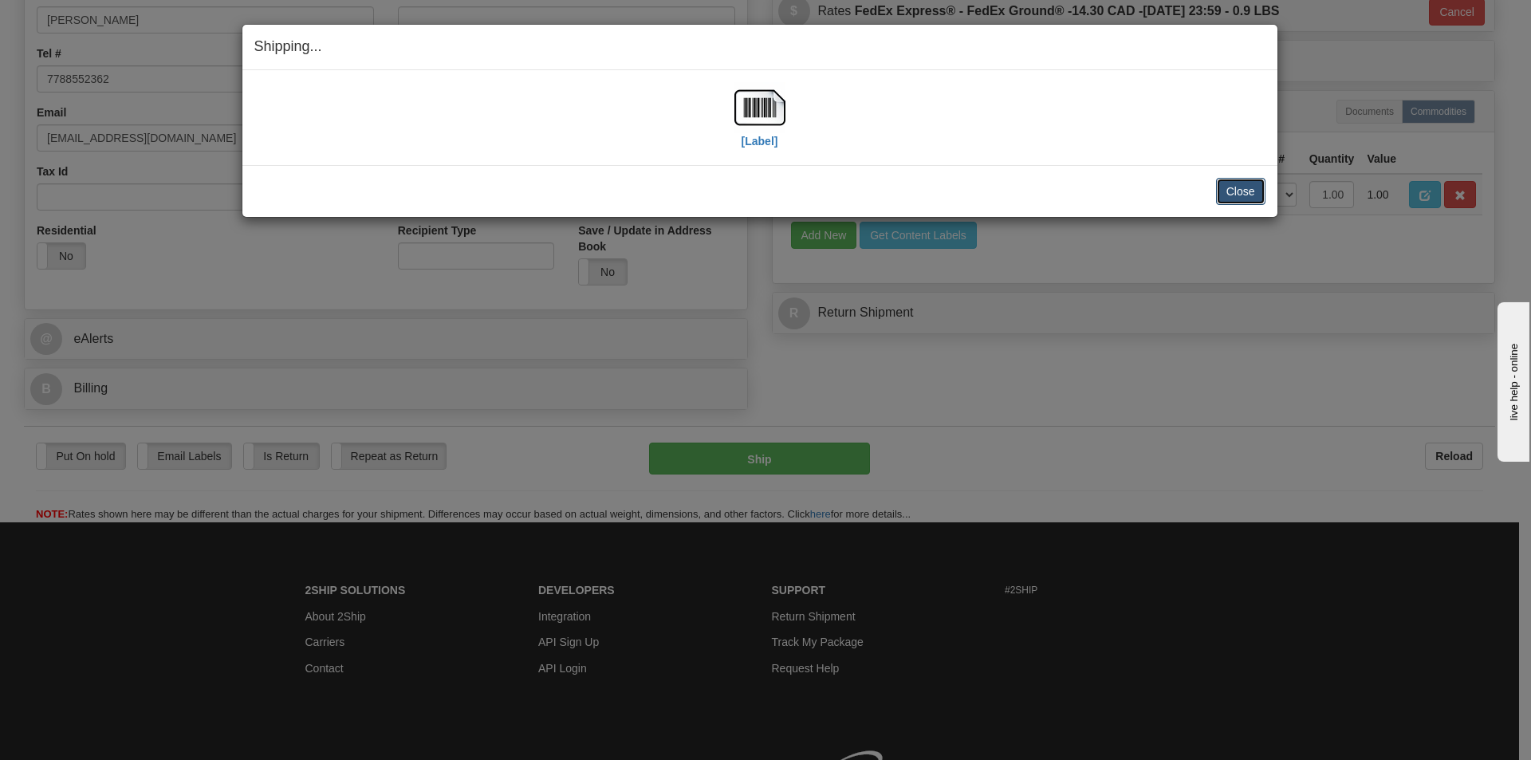
click at [1241, 187] on button "Close" at bounding box center [1240, 191] width 49 height 27
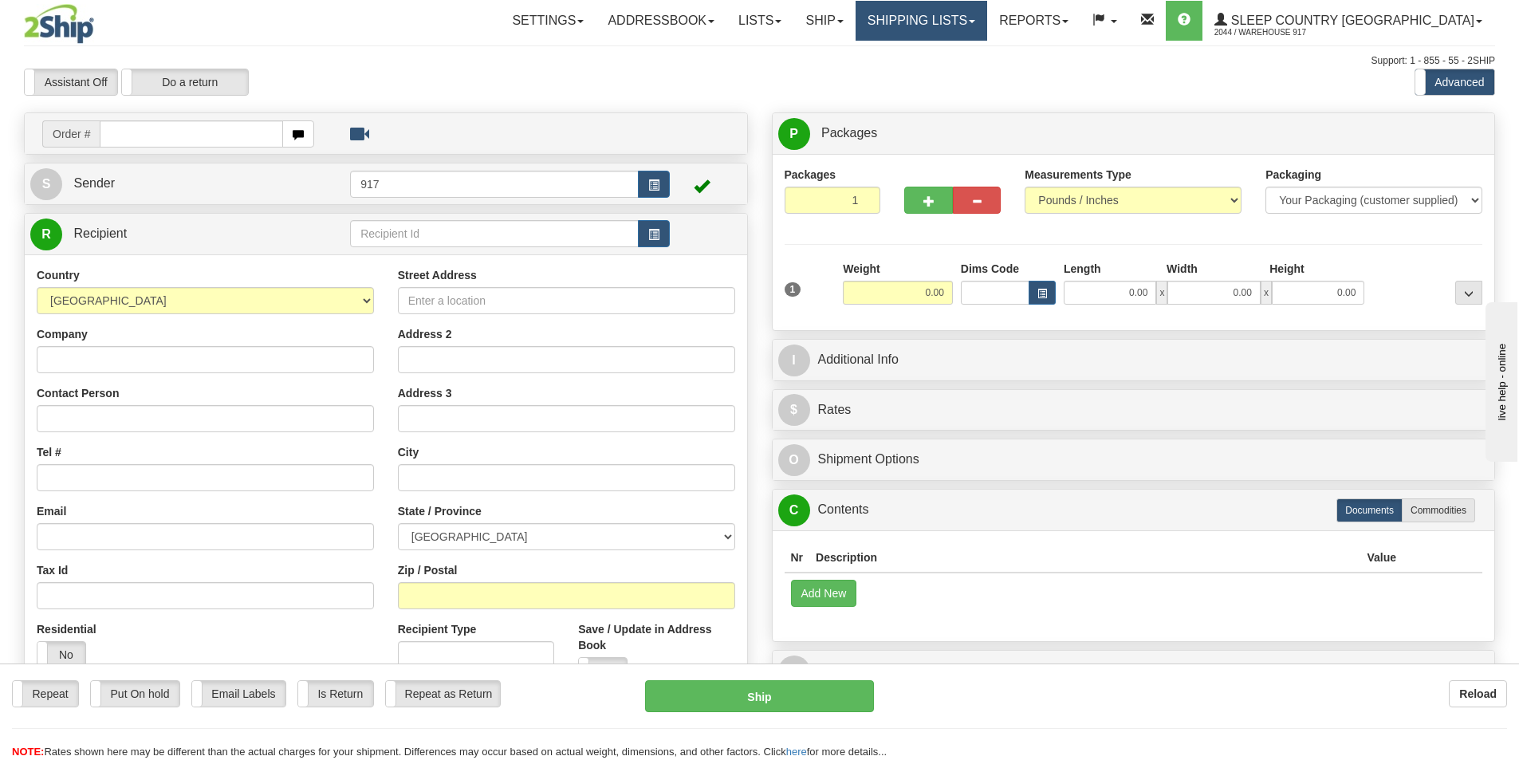
click at [987, 35] on link "Shipping lists" at bounding box center [922, 21] width 132 height 40
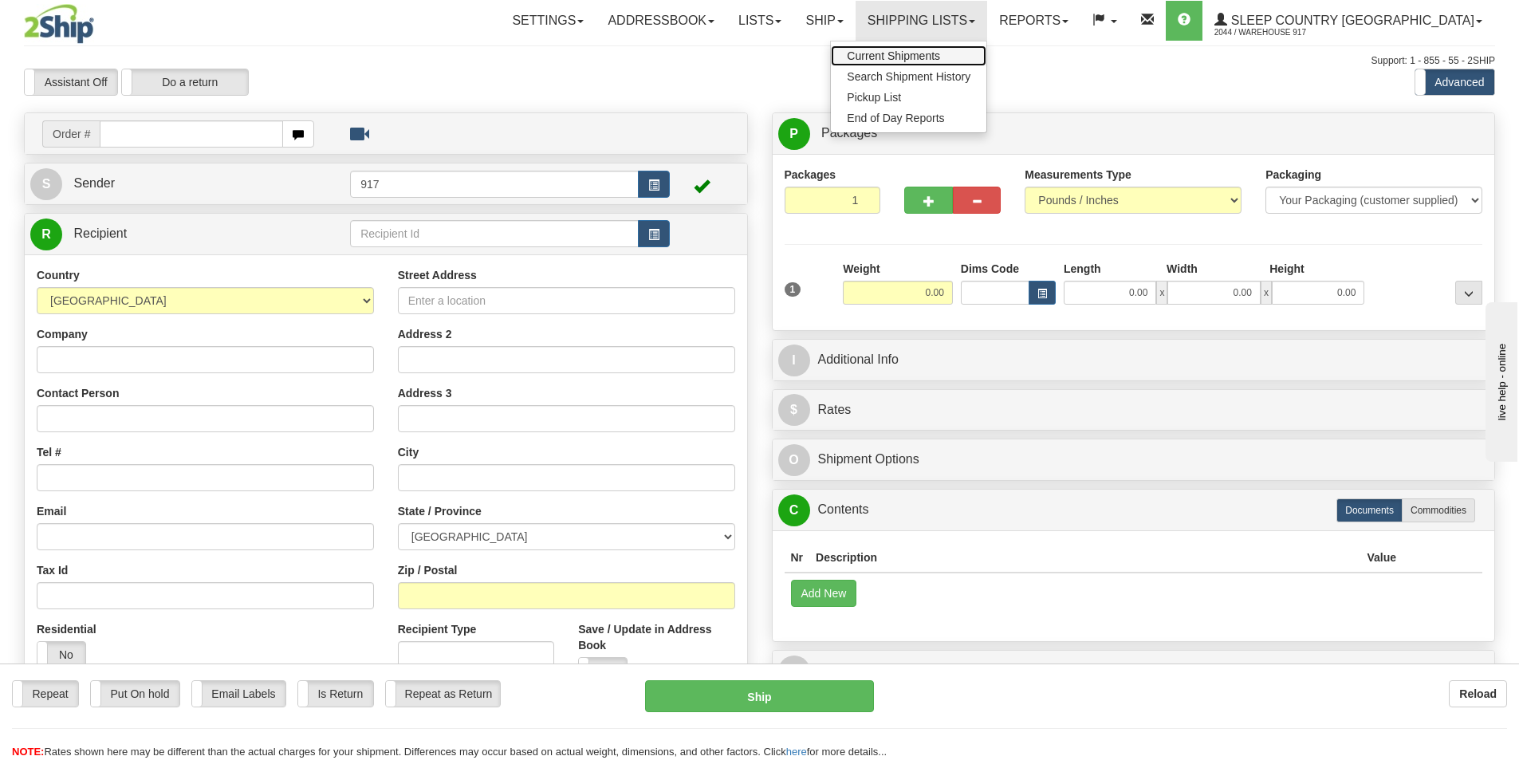
click at [940, 50] on span "Current Shipments" at bounding box center [893, 55] width 93 height 13
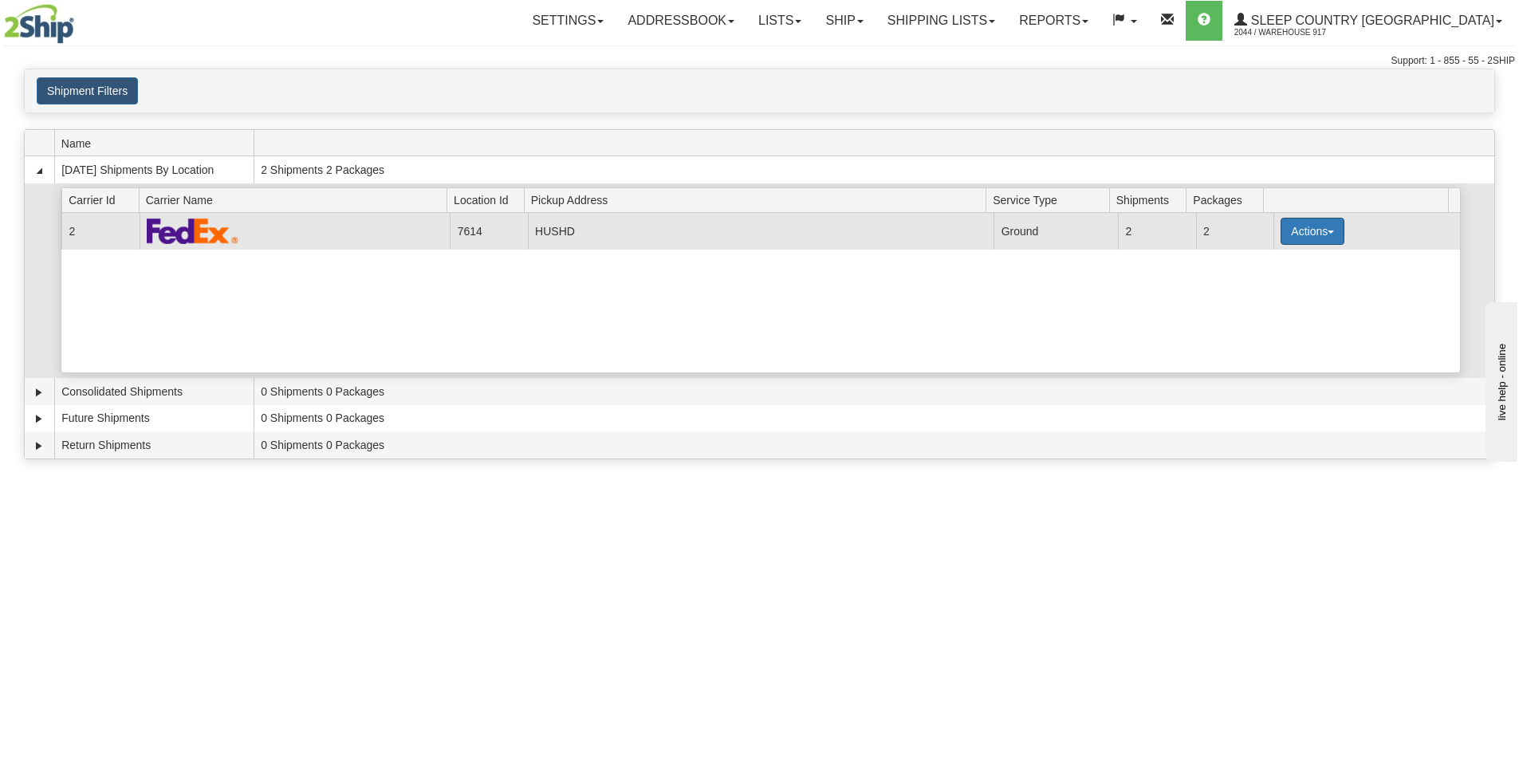
click at [1284, 242] on button "Actions" at bounding box center [1313, 231] width 64 height 27
click at [1267, 287] on span "Close" at bounding box center [1250, 281] width 37 height 11
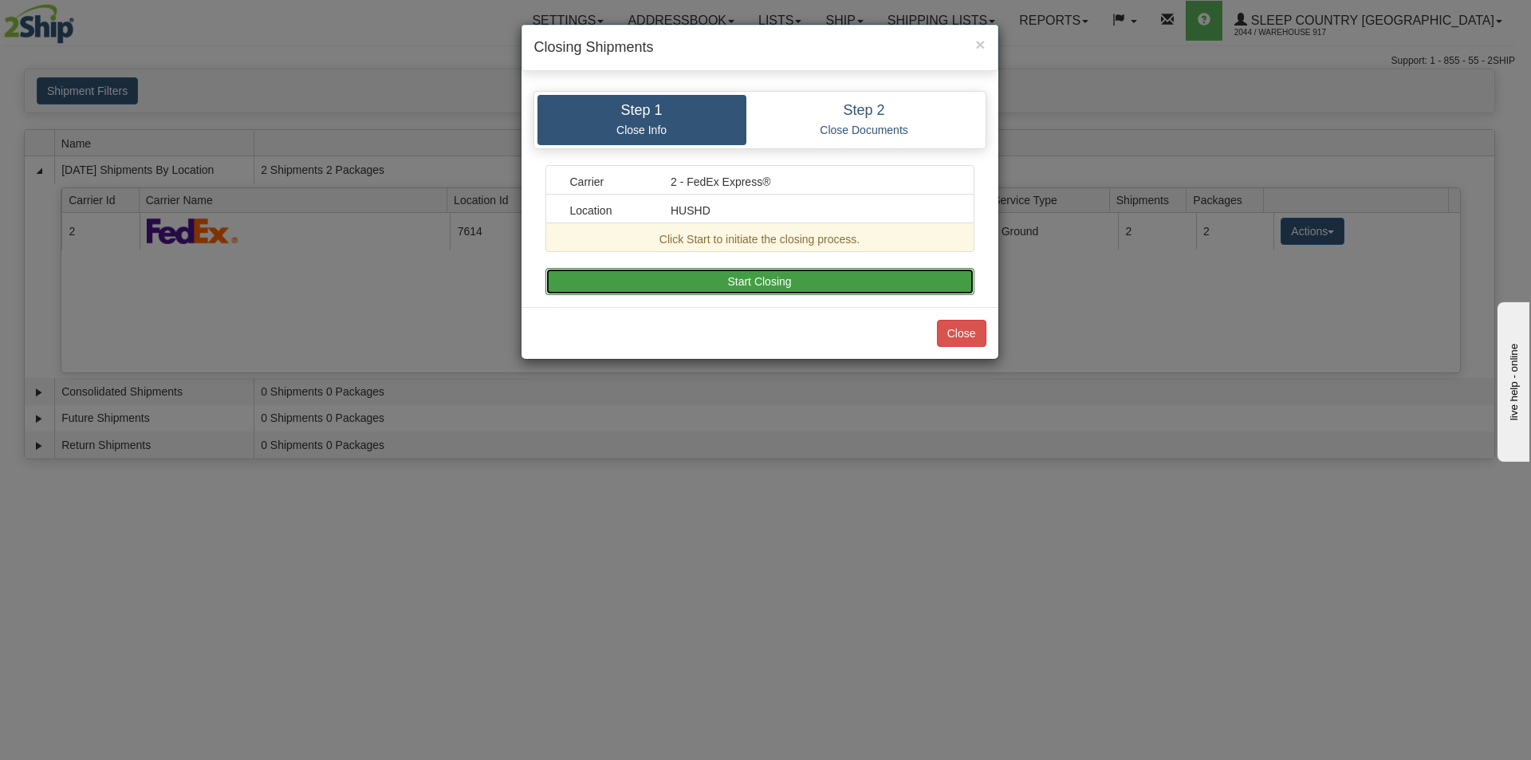
click at [818, 277] on button "Start Closing" at bounding box center [760, 281] width 429 height 27
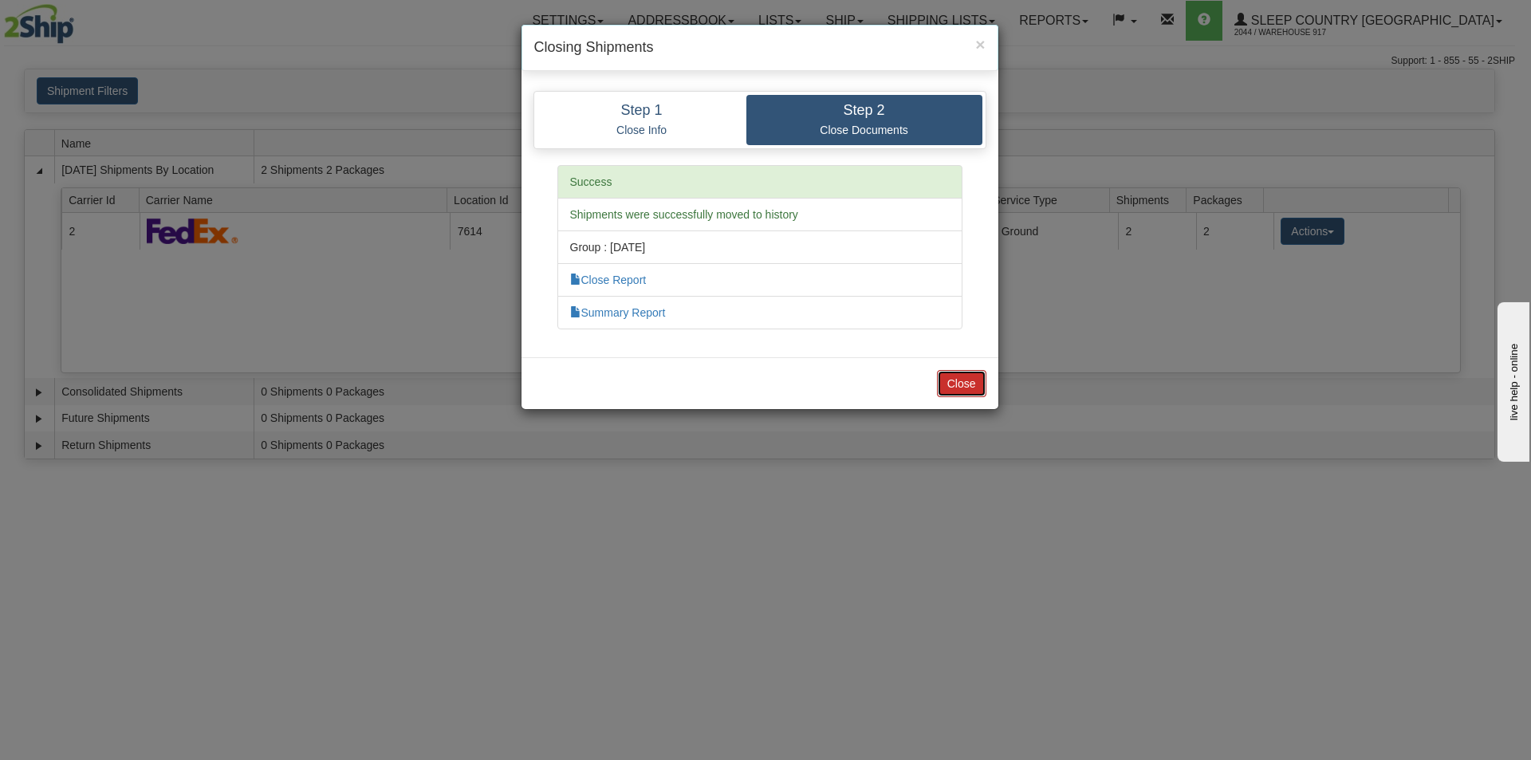
click at [975, 390] on button "Close" at bounding box center [961, 383] width 49 height 27
